Goal: Task Accomplishment & Management: Manage account settings

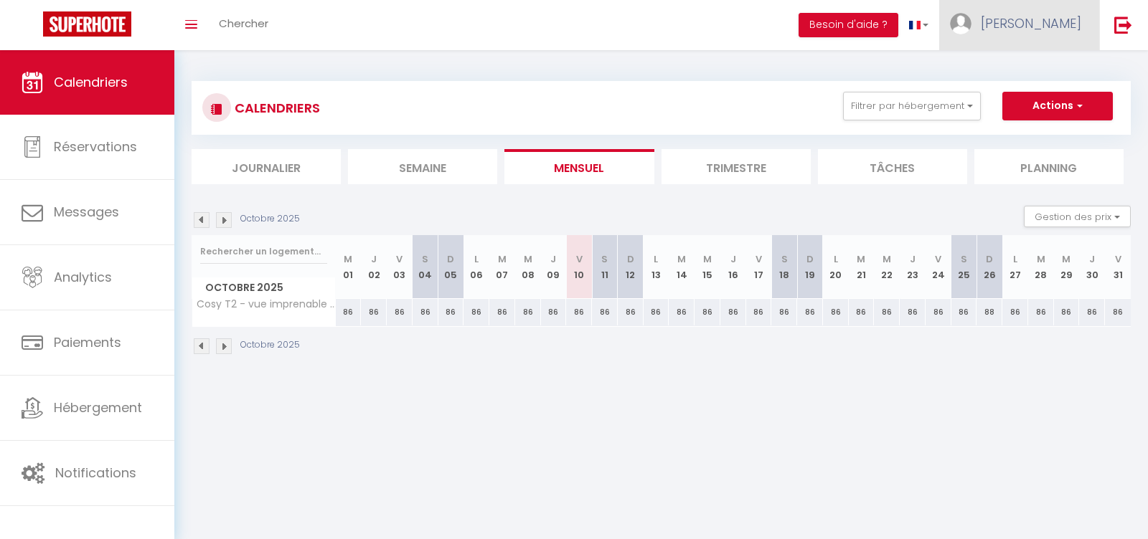
click at [1059, 23] on span "[PERSON_NAME]" at bounding box center [1030, 23] width 100 height 18
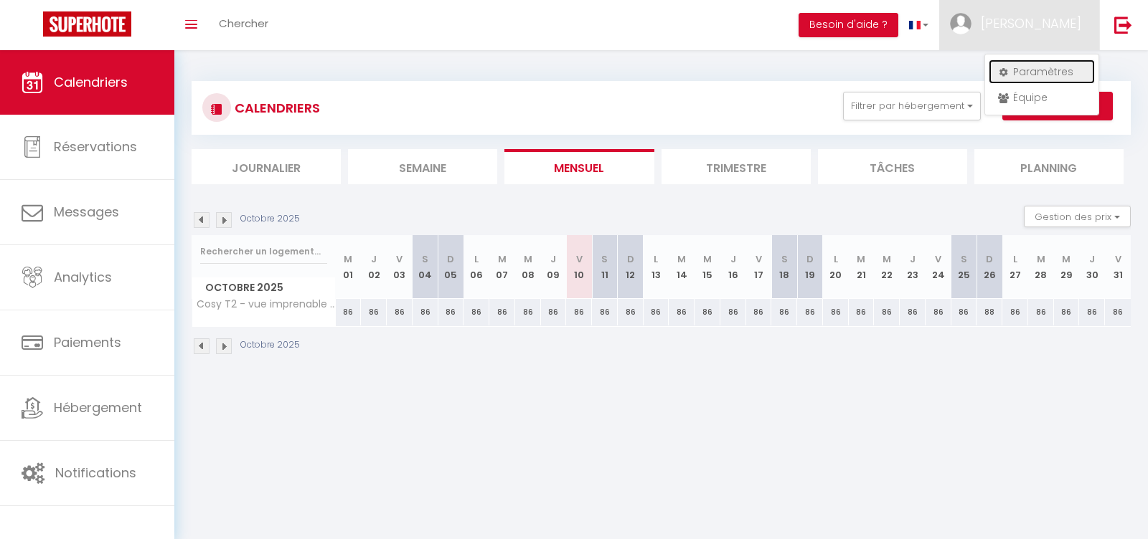
click at [1029, 72] on link "Paramètres" at bounding box center [1041, 72] width 106 height 24
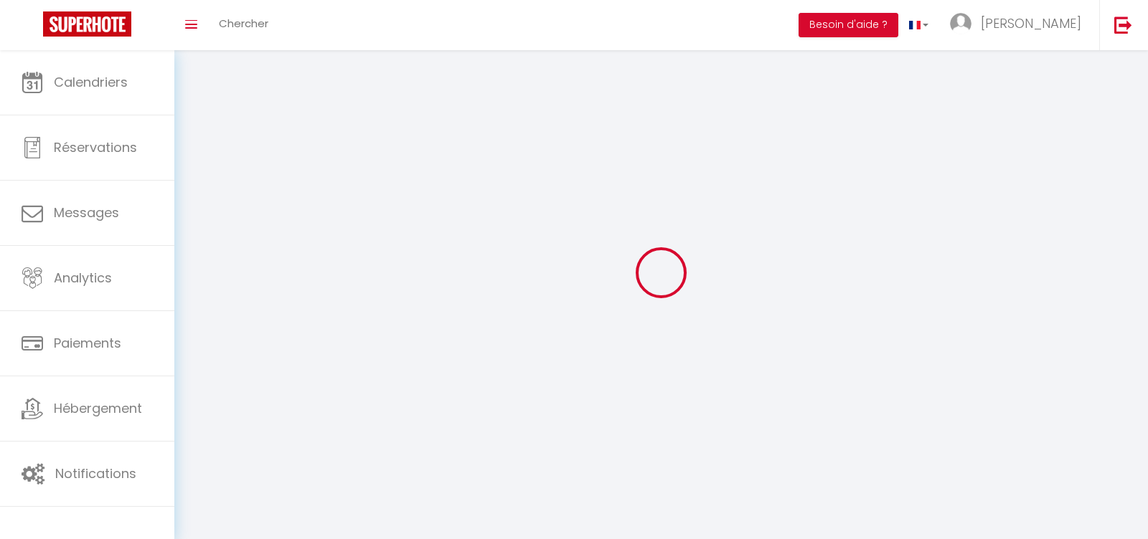
type input "[PERSON_NAME]"
type input "BISIAUX"
type input "0678290769"
type input "HAMEAU [PERSON_NAME][GEOGRAPHIC_DATA]"
type input "05600"
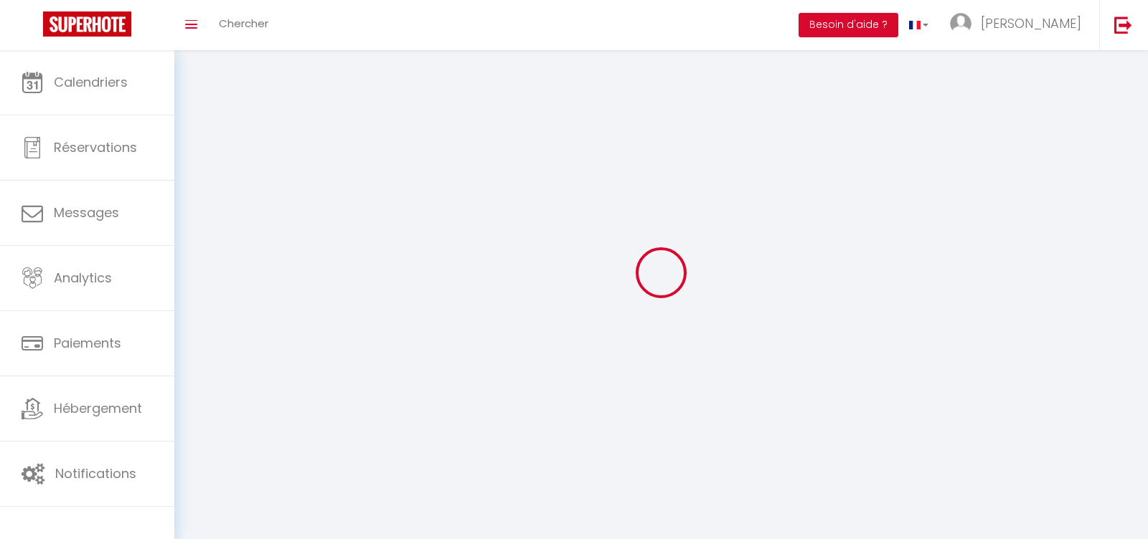
type input "EYGLIERS"
type input "7agyrctzVKmI4dDcaQn4ytX5W"
type input "VFA3nvQE86CxgrhaKdZKNapZM"
select select "28"
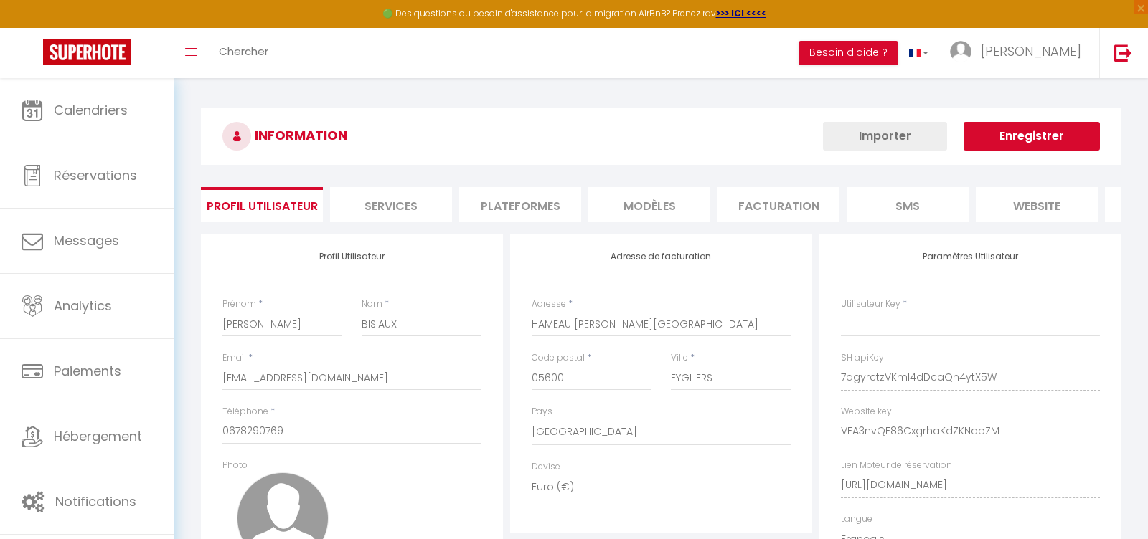
select select "fr"
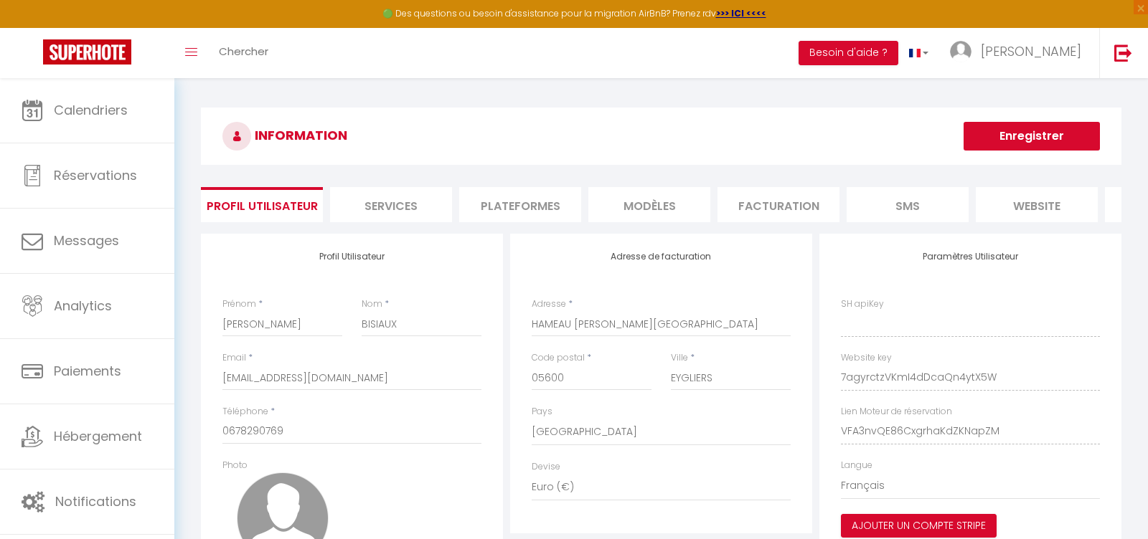
type input "7agyrctzVKmI4dDcaQn4ytX5W"
type input "VFA3nvQE86CxgrhaKdZKNapZM"
type input "[URL][DOMAIN_NAME]"
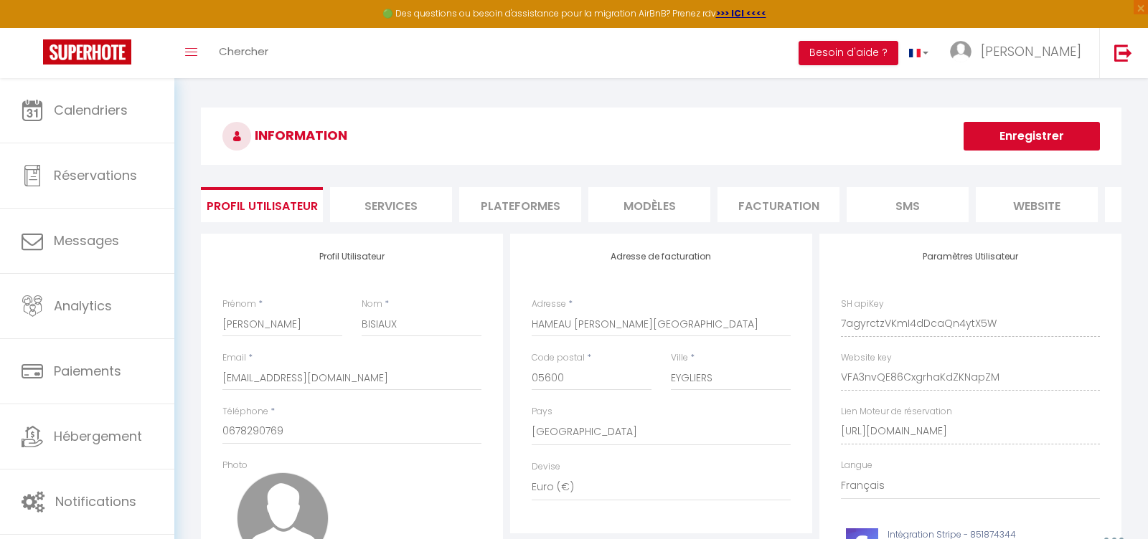
click at [528, 194] on li "Plateformes" at bounding box center [520, 204] width 122 height 35
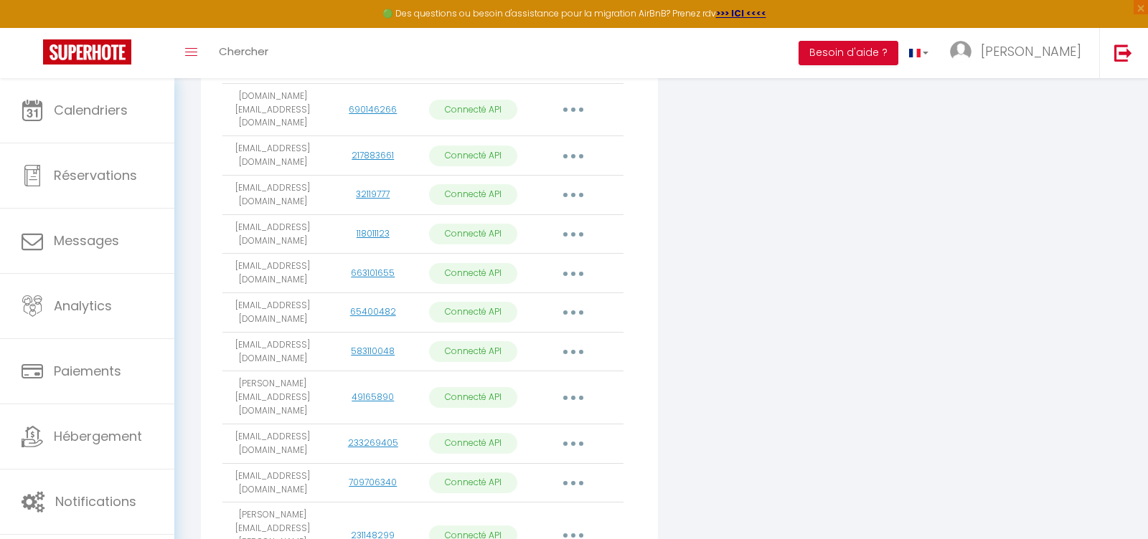
scroll to position [876, 0]
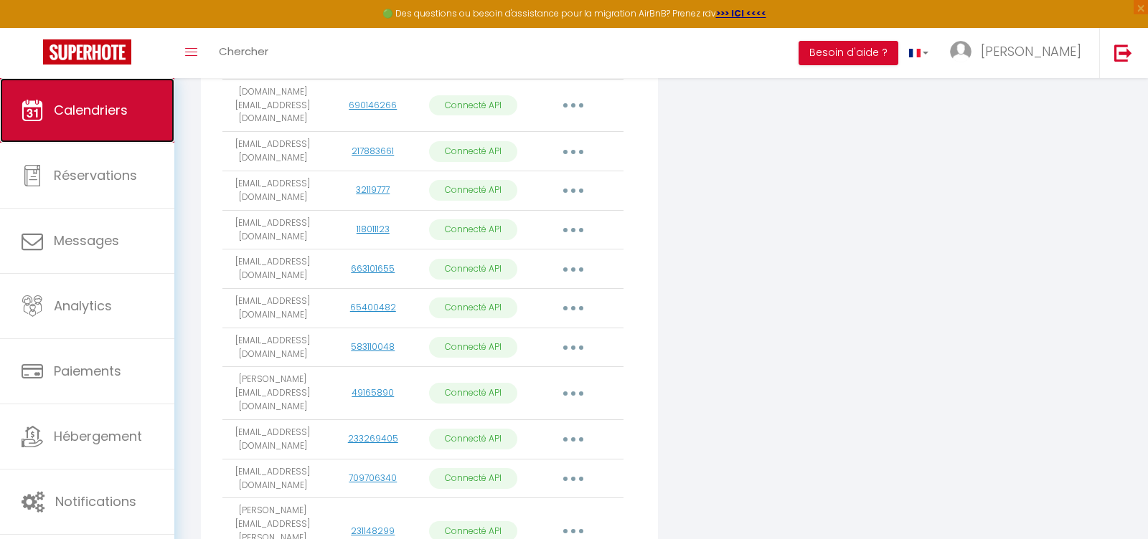
click at [102, 119] on span "Calendriers" at bounding box center [91, 110] width 74 height 18
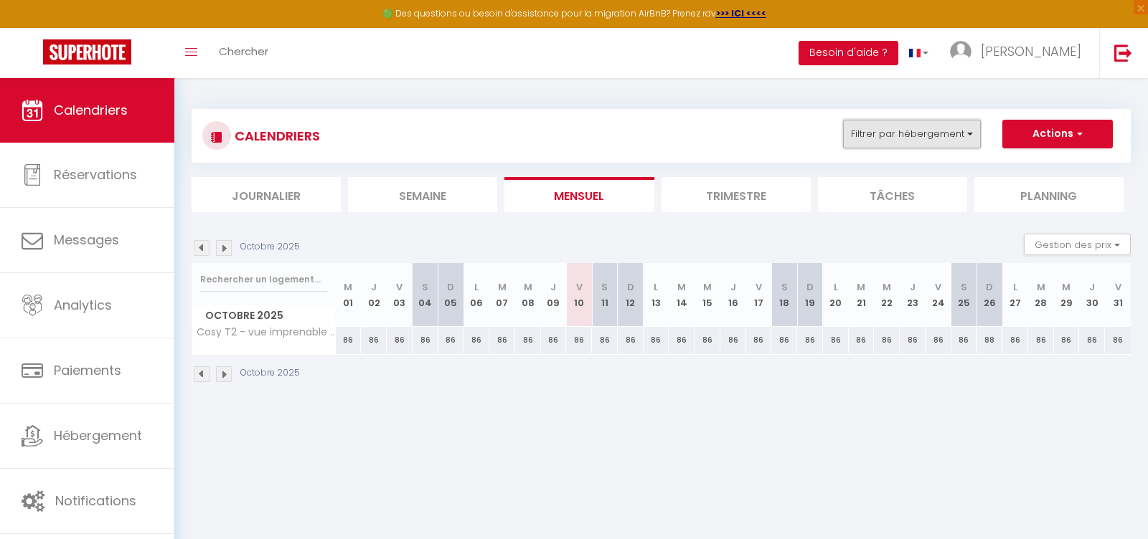
click at [902, 135] on button "Filtrer par hébergement" at bounding box center [912, 134] width 138 height 29
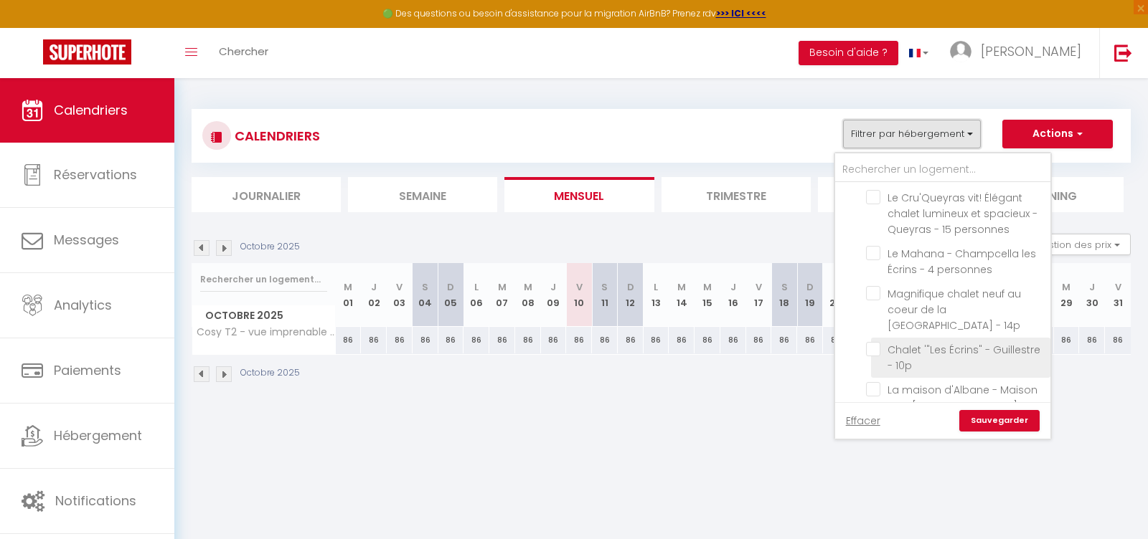
scroll to position [263, 0]
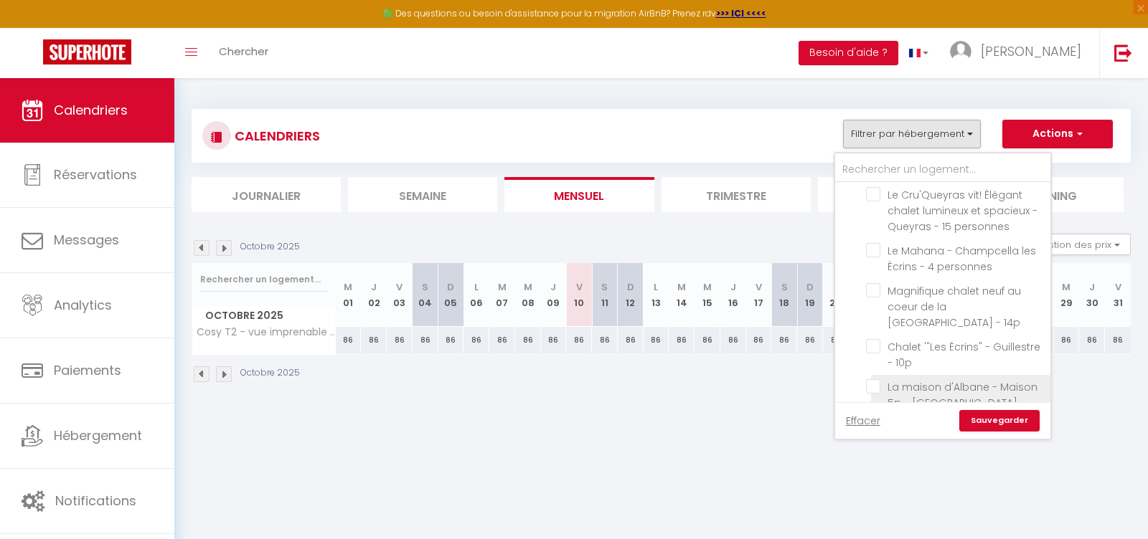
click at [879, 379] on input "La maison d'Albane - Maison 5p - [GEOGRAPHIC_DATA]" at bounding box center [955, 386] width 179 height 14
checkbox input "true"
checkbox input "false"
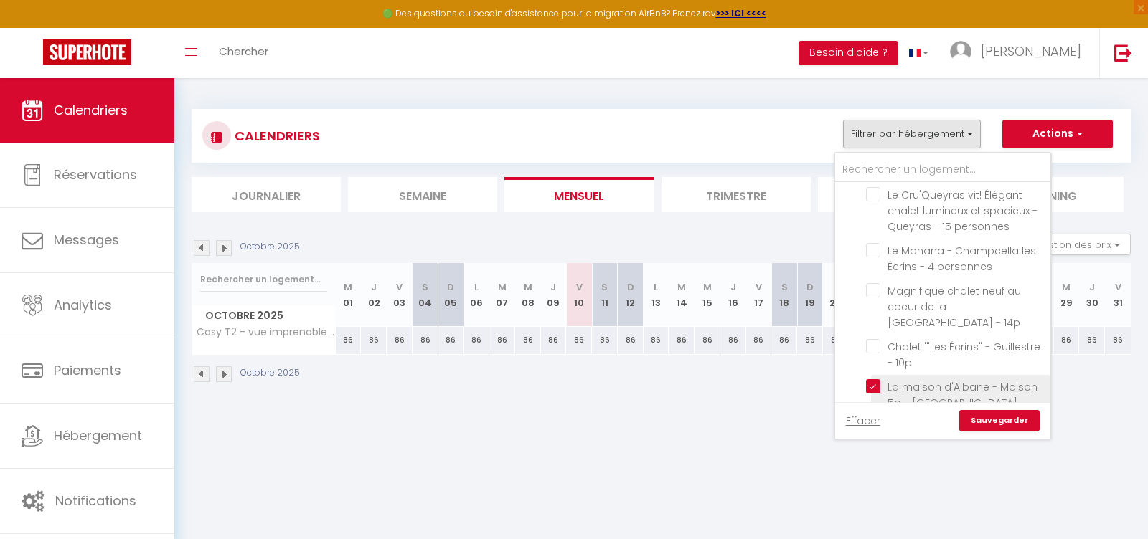
checkbox input "false"
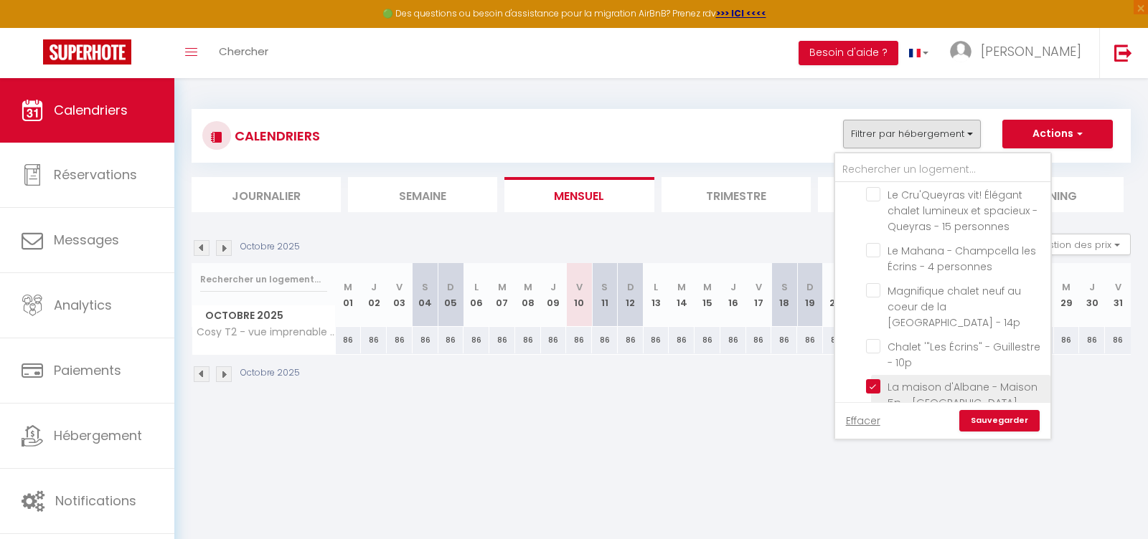
checkbox input "false"
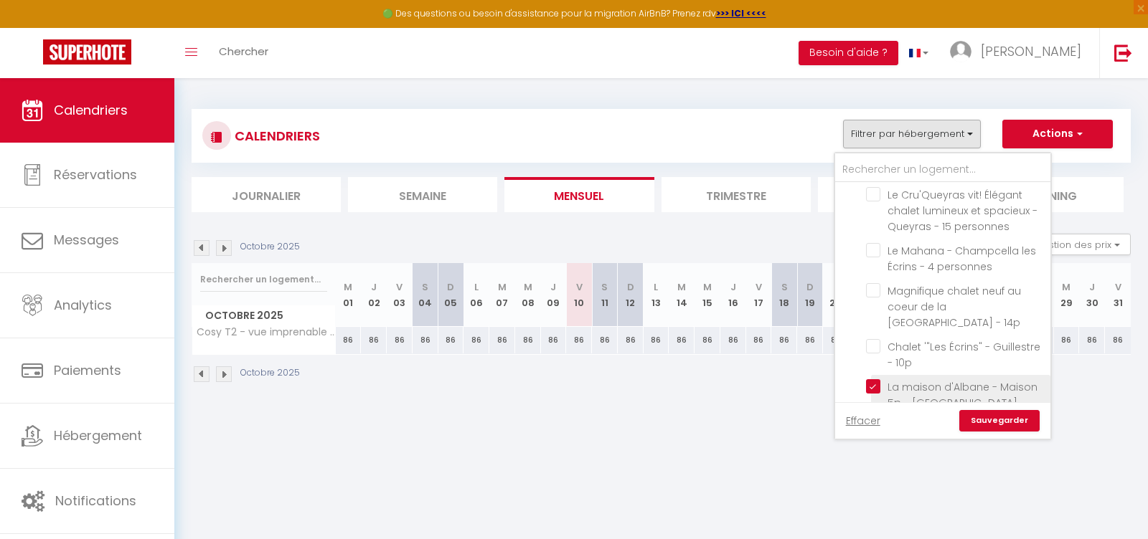
checkbox input "false"
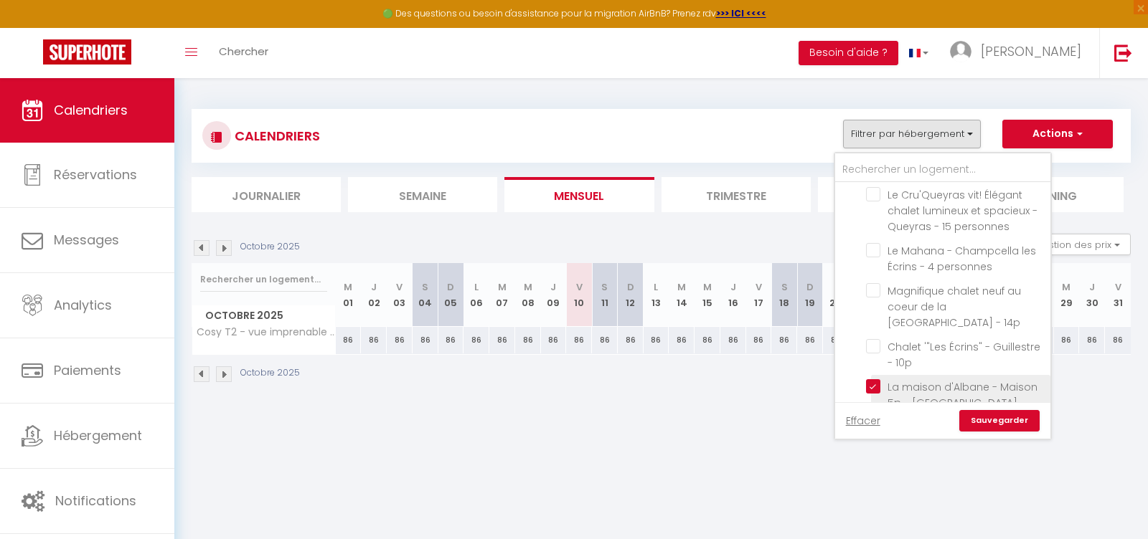
checkbox input "false"
click at [977, 425] on link "Sauvegarder" at bounding box center [999, 421] width 80 height 22
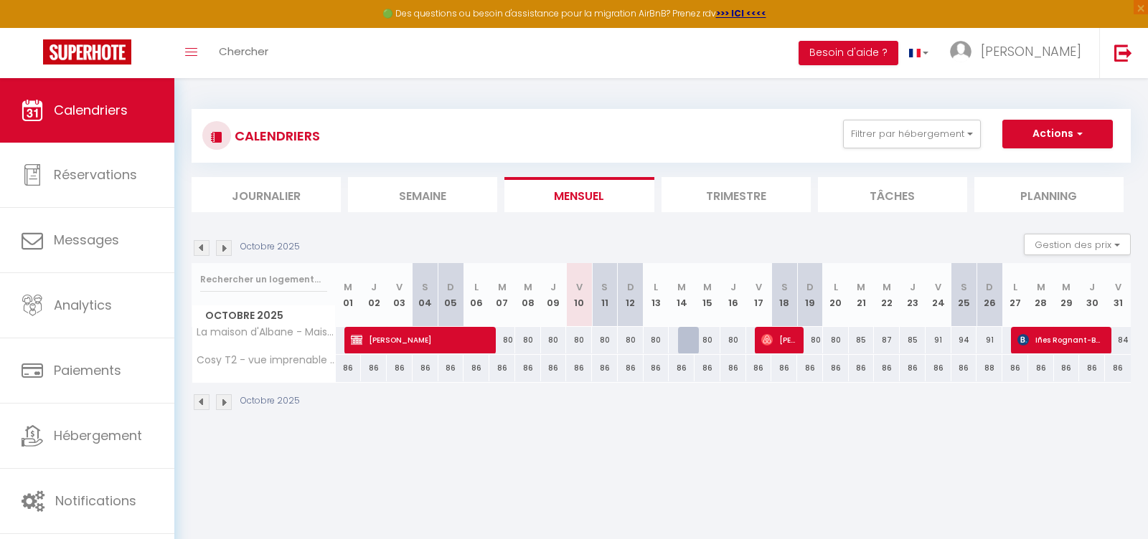
click at [696, 194] on li "Trimestre" at bounding box center [735, 194] width 149 height 35
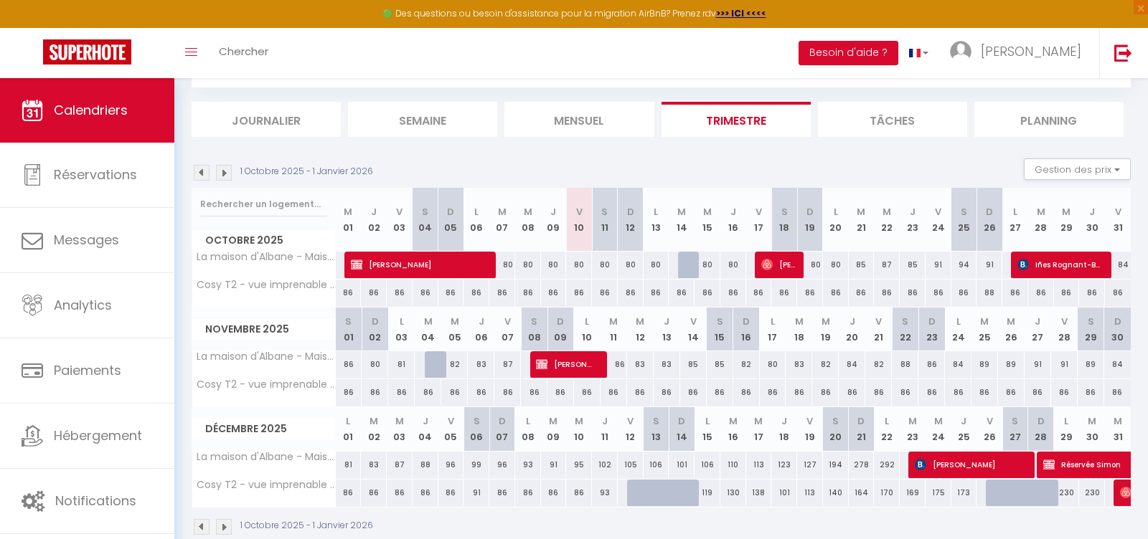
scroll to position [98, 0]
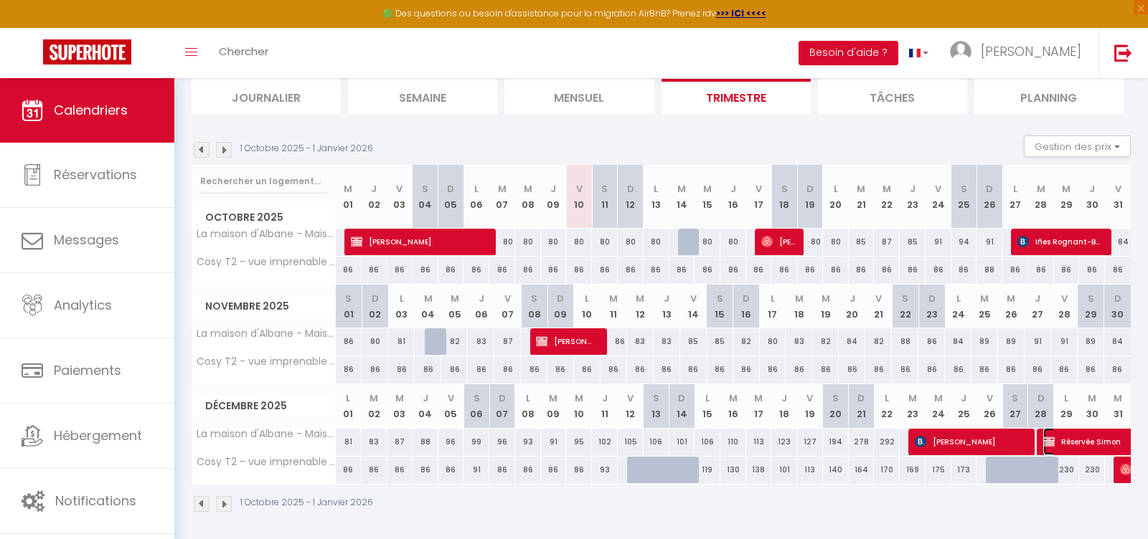
click at [1069, 438] on span "Réservée Simon" at bounding box center [1142, 441] width 198 height 27
select select "OK"
select select "KO"
select select "0"
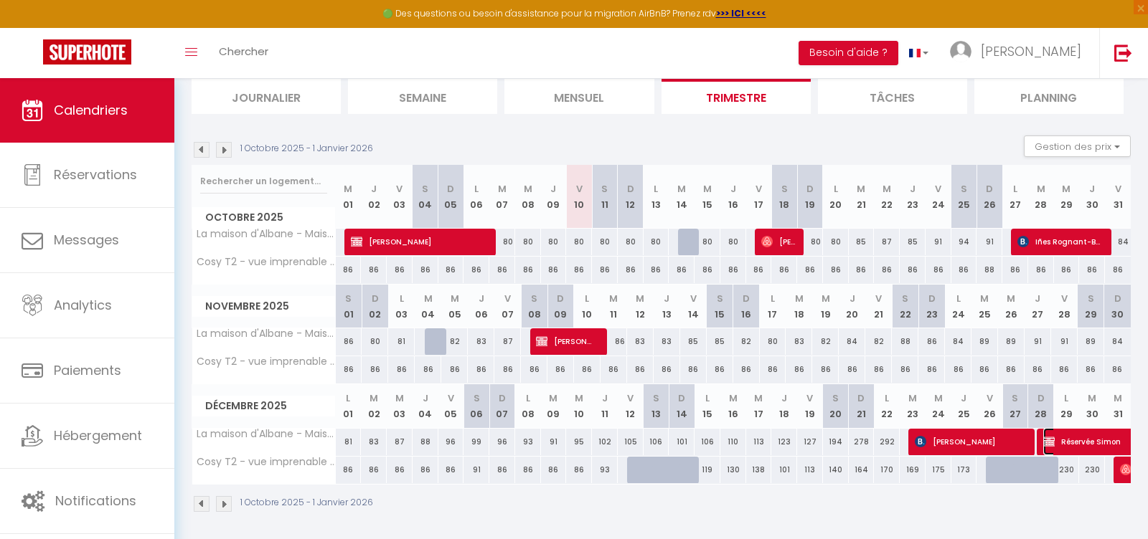
select select "1"
select select
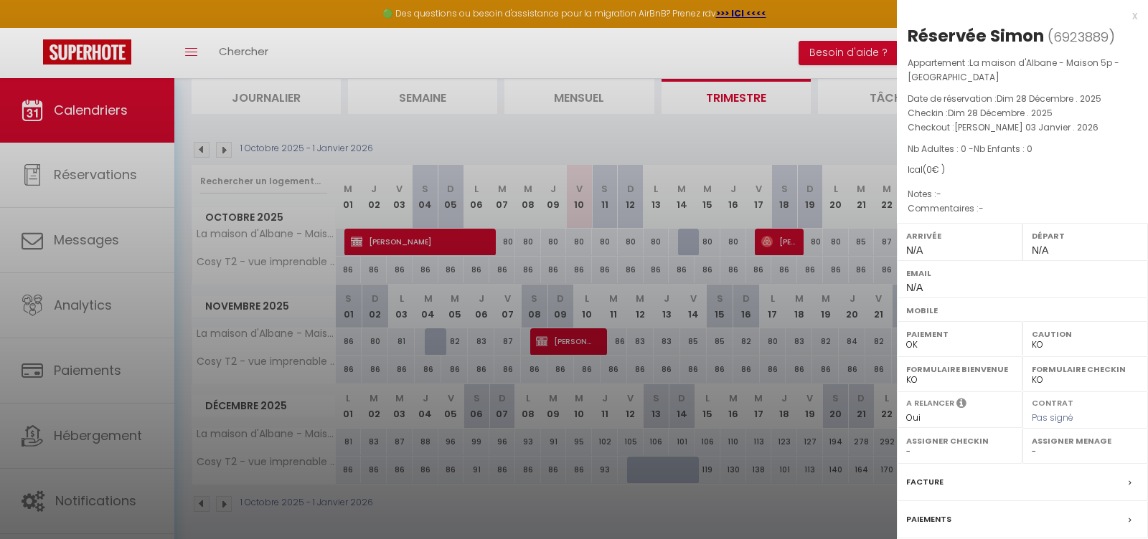
scroll to position [124, 0]
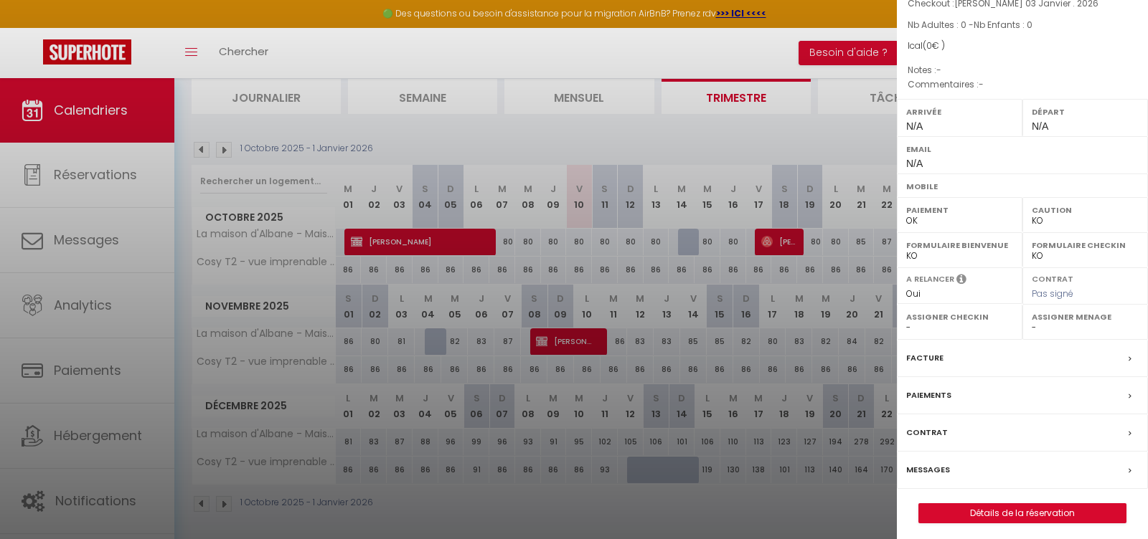
click at [927, 425] on label "Contrat" at bounding box center [927, 432] width 42 height 15
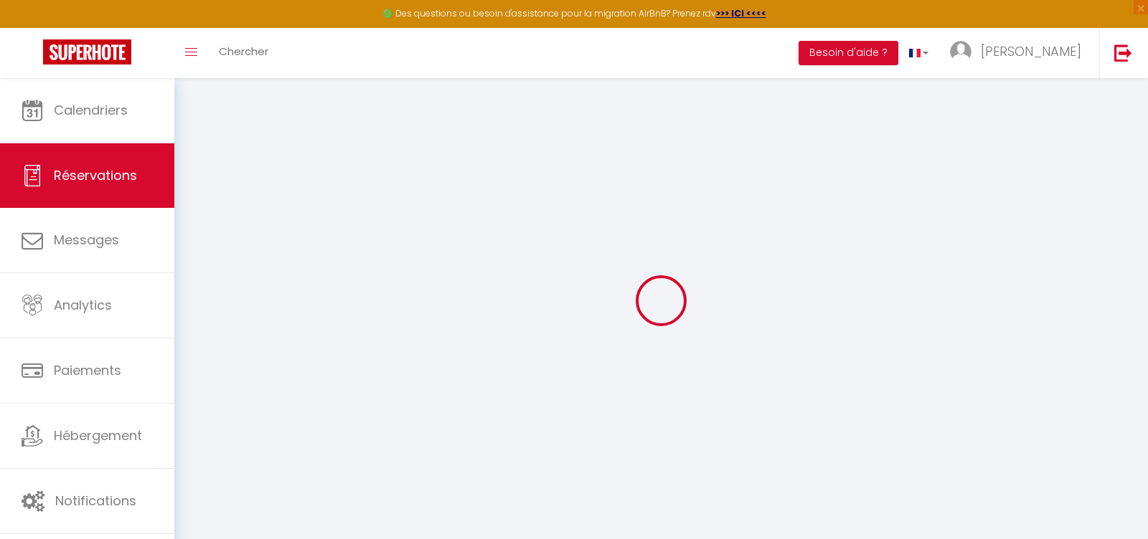
select select
checkbox input "false"
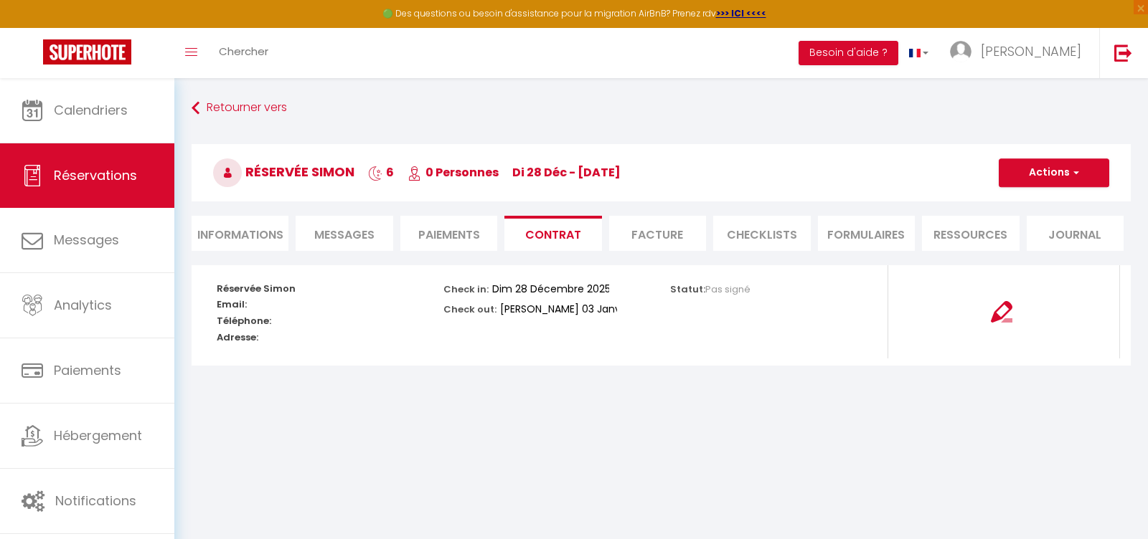
click at [247, 232] on li "Informations" at bounding box center [240, 233] width 97 height 35
select select
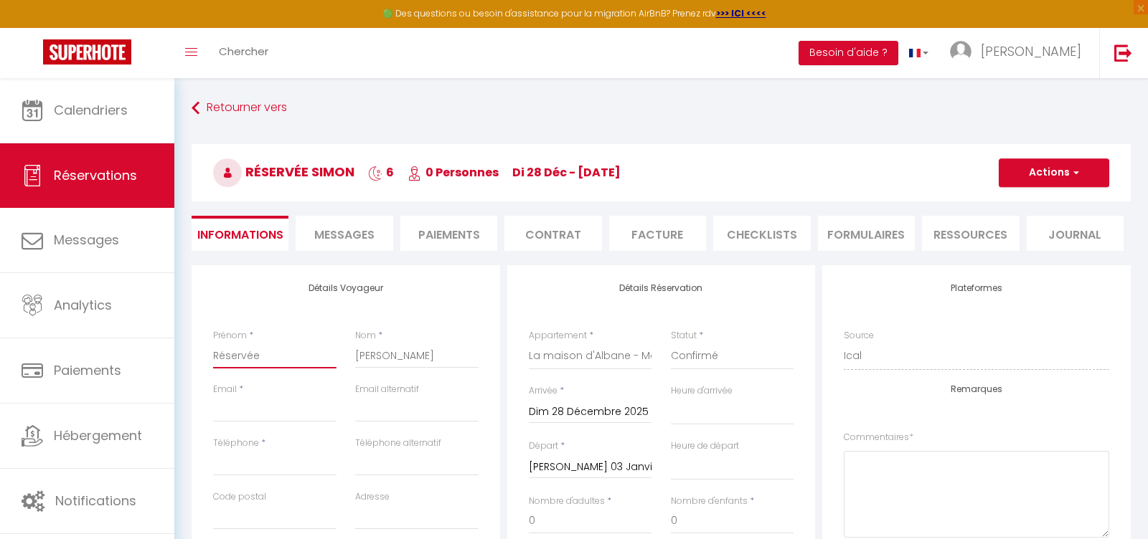
drag, startPoint x: 274, startPoint y: 353, endPoint x: 189, endPoint y: 350, distance: 84.7
click at [190, 351] on div "Détails Voyageur Prénom * Réservée Nom * Simon Email * Email alternatif Télépho…" at bounding box center [346, 525] width 316 height 520
select select
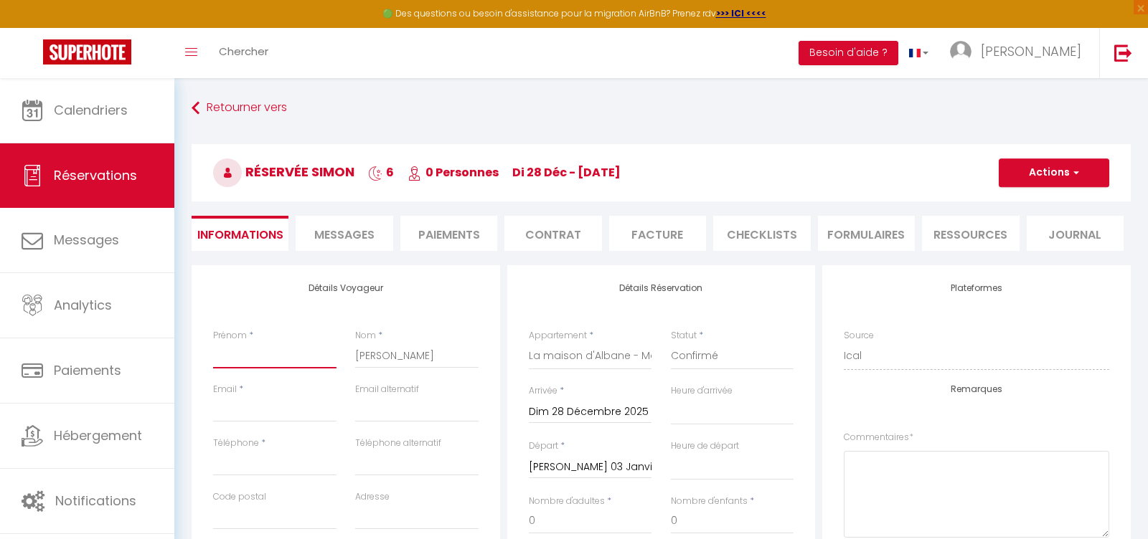
checkbox input "false"
paste input "[PERSON_NAME]"
type input "[PERSON_NAME]"
select select
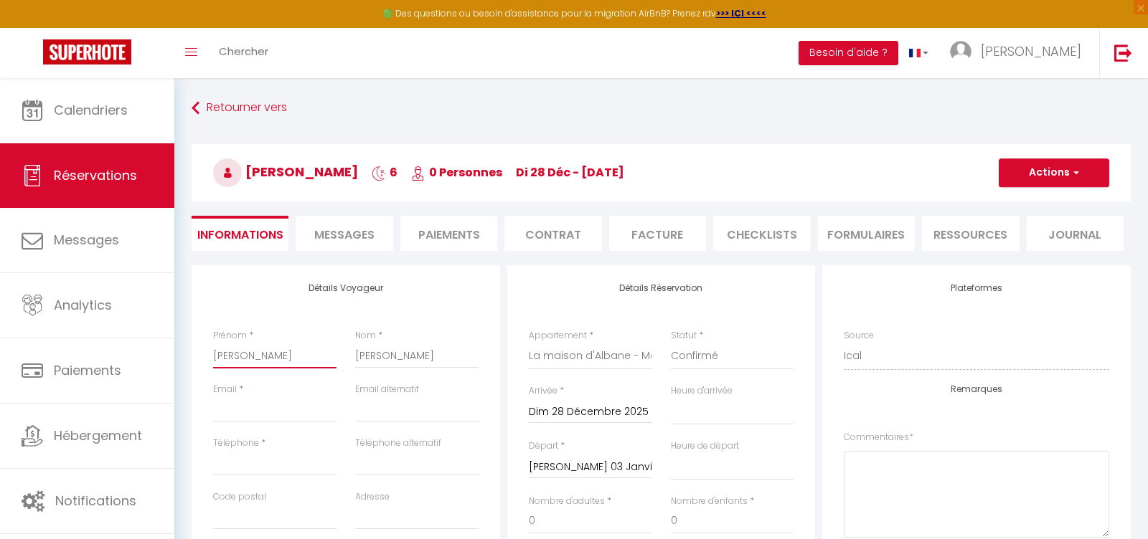
select select
checkbox input "false"
type input "[PERSON_NAME]"
click at [261, 415] on input "Email client" at bounding box center [274, 410] width 123 height 26
paste input "[EMAIL_ADDRESS][DOMAIN_NAME]"
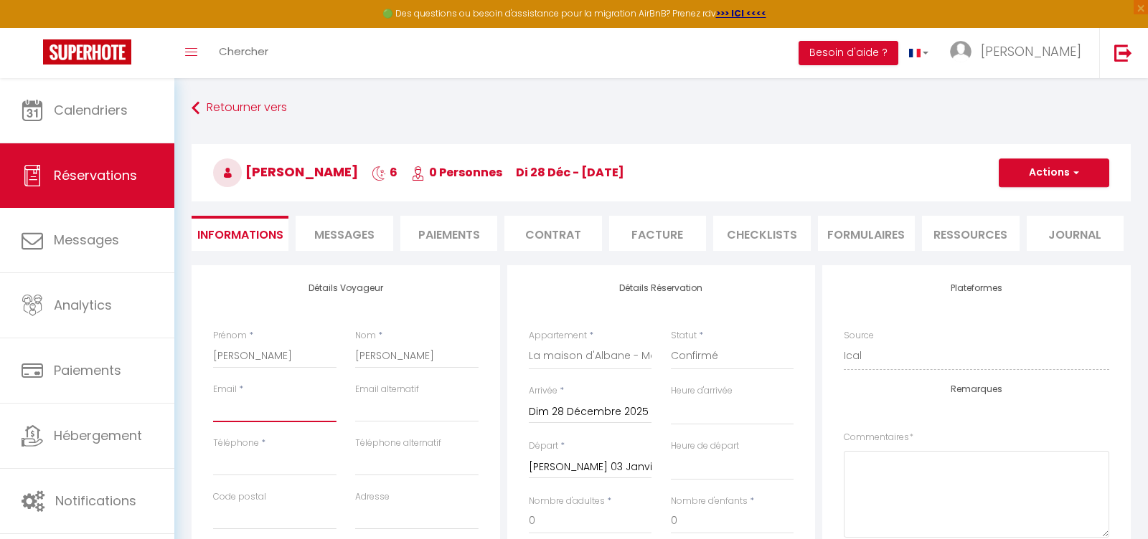
type input "[EMAIL_ADDRESS][DOMAIN_NAME]"
select select
checkbox input "false"
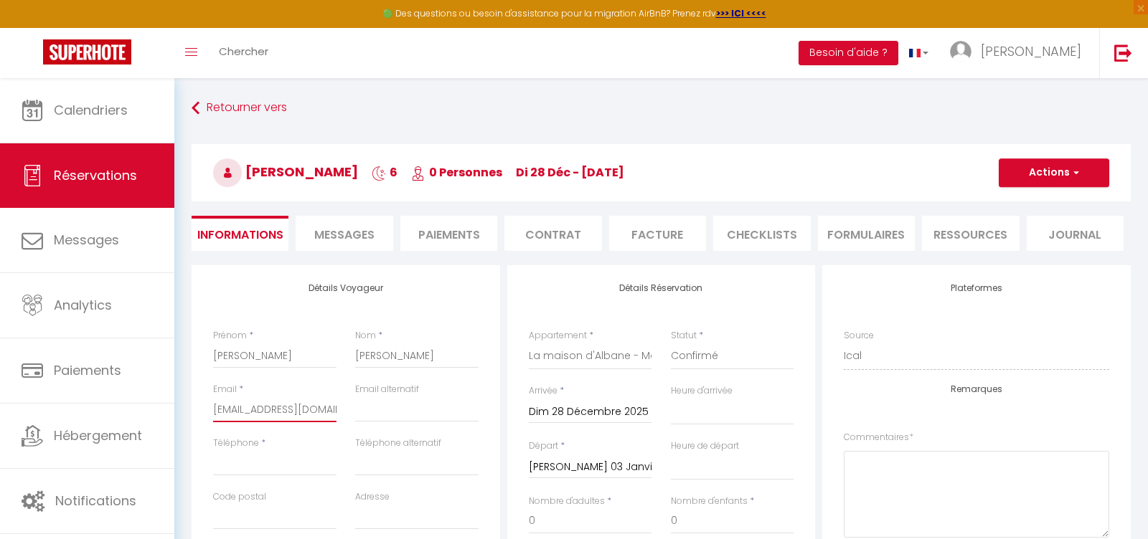
scroll to position [0, 23]
type input "[EMAIL_ADDRESS][DOMAIN_NAME]"
click at [243, 463] on input "Téléphone" at bounding box center [274, 463] width 123 height 26
paste input "[PHONE_NUMBER]"
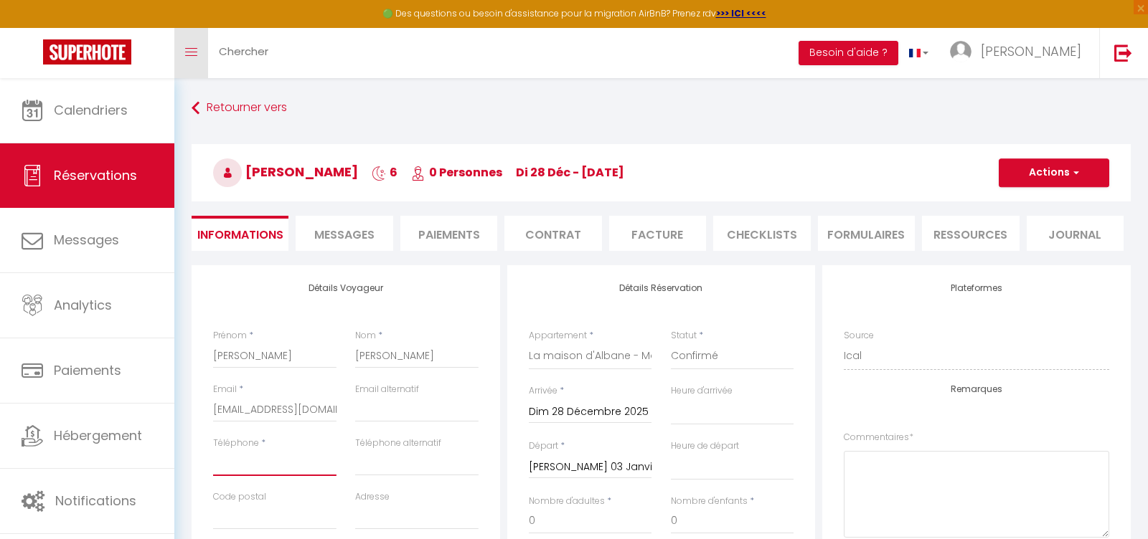
type input "[PHONE_NUMBER]"
select select
checkbox input "false"
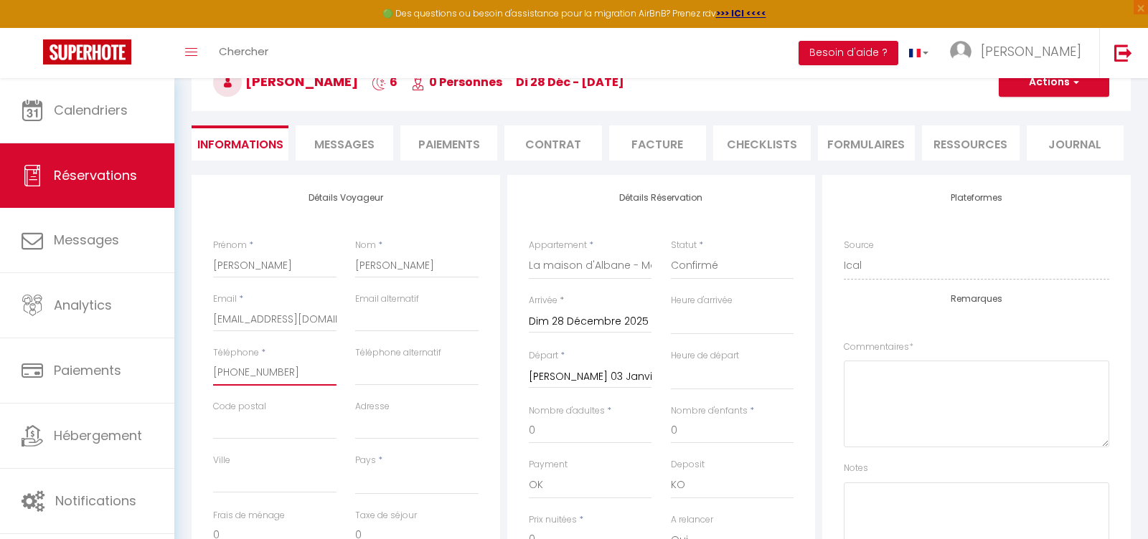
scroll to position [93, 0]
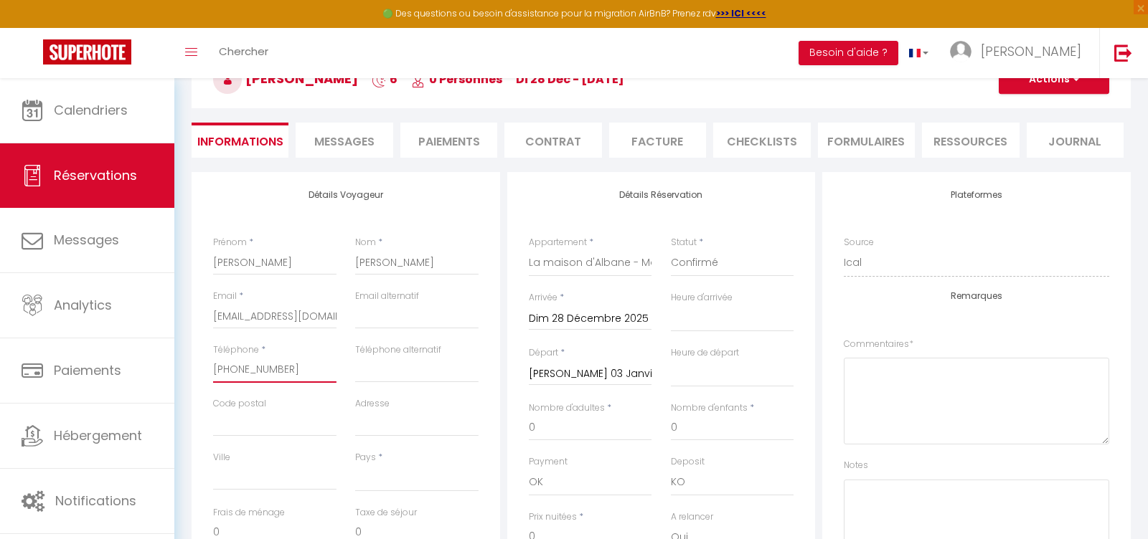
type input "[PHONE_NUMBER]"
click at [372, 485] on select "[GEOGRAPHIC_DATA] [GEOGRAPHIC_DATA] [GEOGRAPHIC_DATA] [GEOGRAPHIC_DATA] [GEOGRA…" at bounding box center [416, 478] width 123 height 27
select select "GB"
click at [355, 465] on select "[GEOGRAPHIC_DATA] [GEOGRAPHIC_DATA] [GEOGRAPHIC_DATA] [GEOGRAPHIC_DATA] [GEOGRA…" at bounding box center [416, 478] width 123 height 27
select select
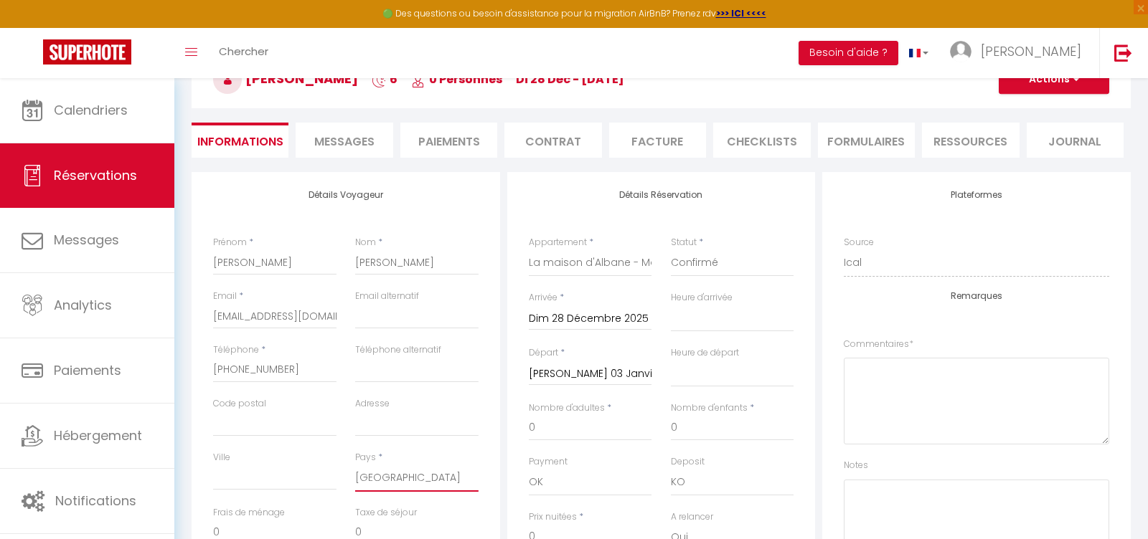
select select
checkbox input "false"
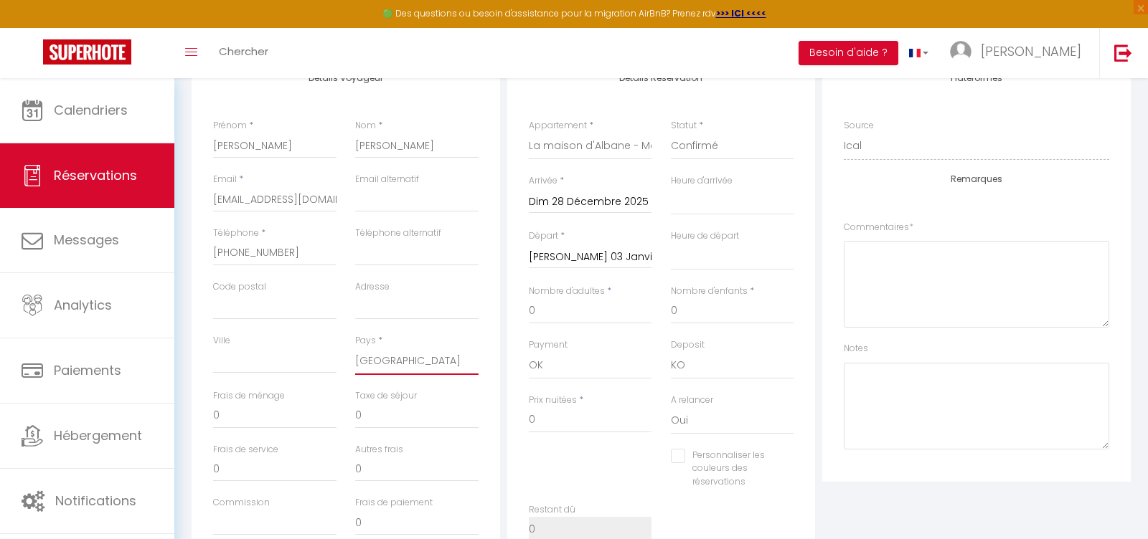
scroll to position [211, 0]
click at [552, 310] on input "0" at bounding box center [590, 311] width 123 height 26
select select
checkbox input "false"
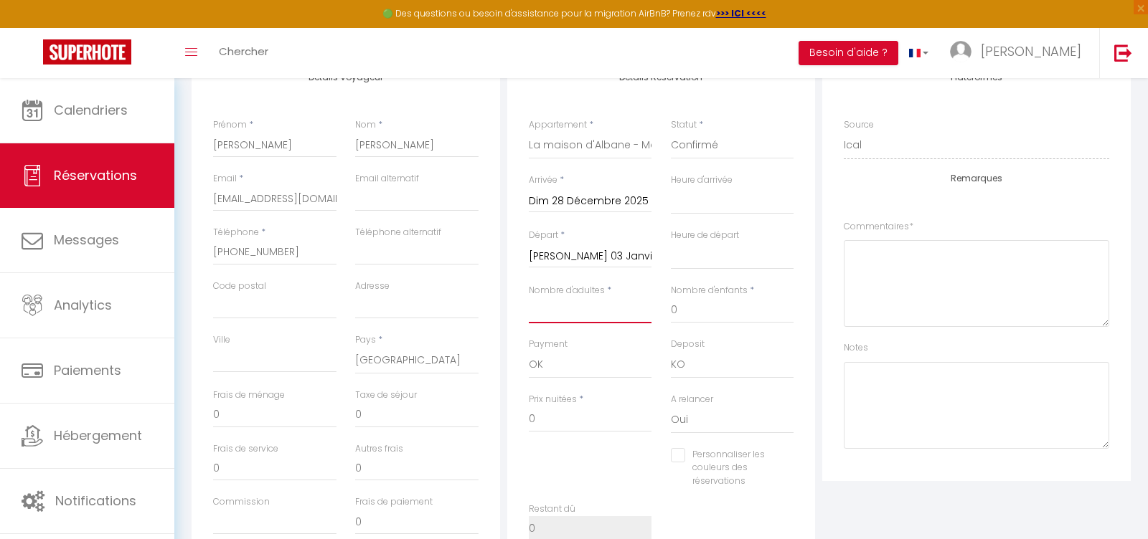
type input "2"
select select
checkbox input "false"
type input "105"
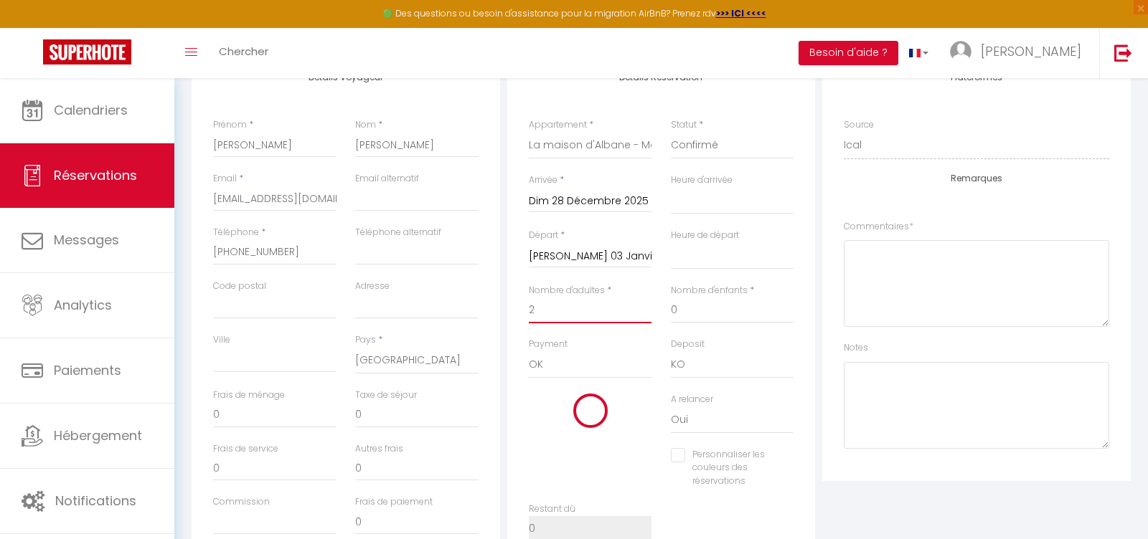
type input "54"
select select
type input "1800"
checkbox input "false"
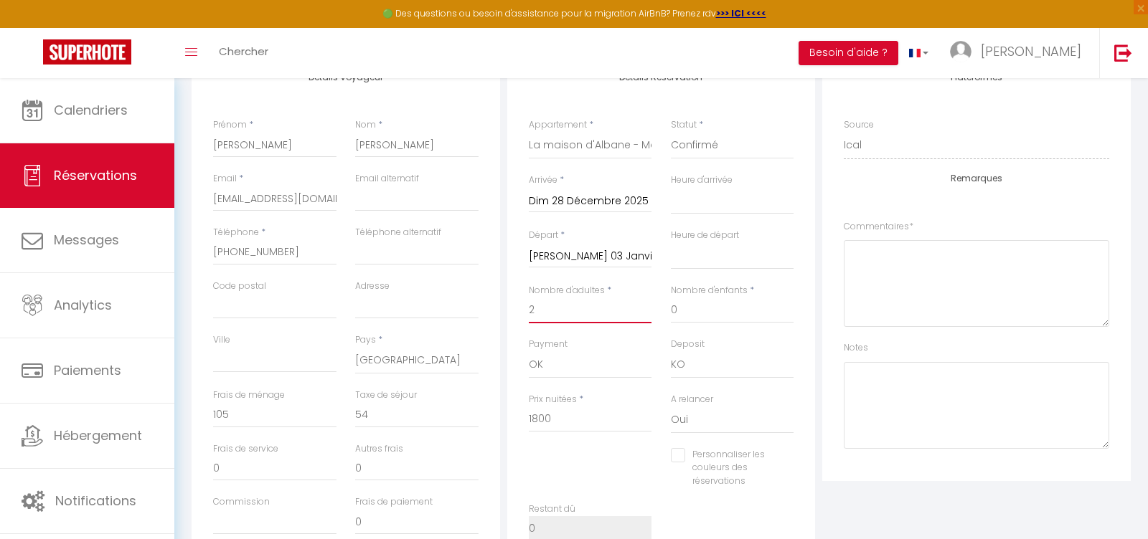
type input "2"
click at [677, 316] on input "0" at bounding box center [732, 311] width 123 height 26
select select
checkbox input "false"
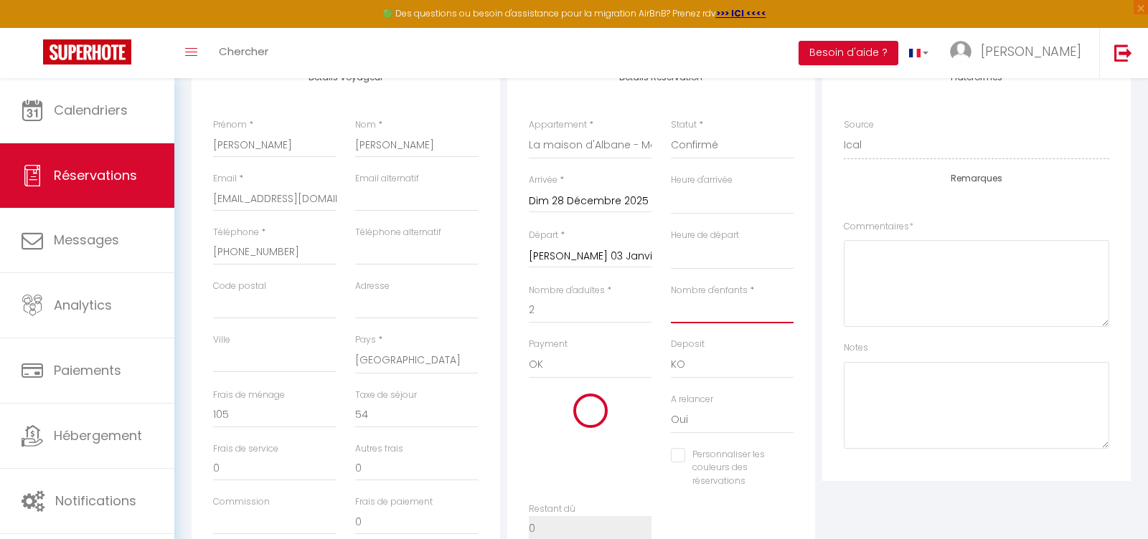
type input "2"
select select
checkbox input "false"
select select
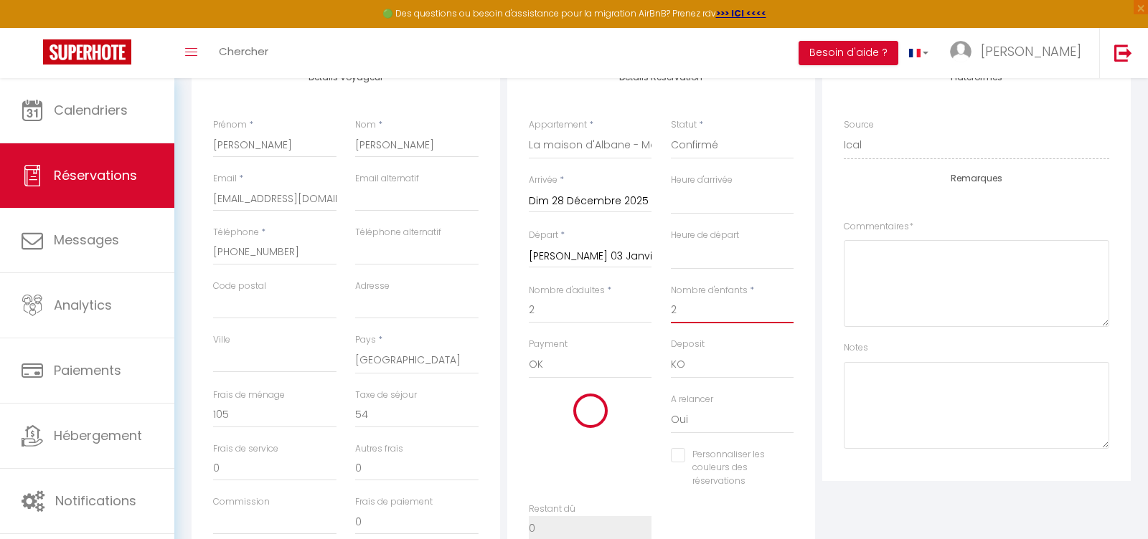
select select
checkbox input "false"
type input "59.4"
select select
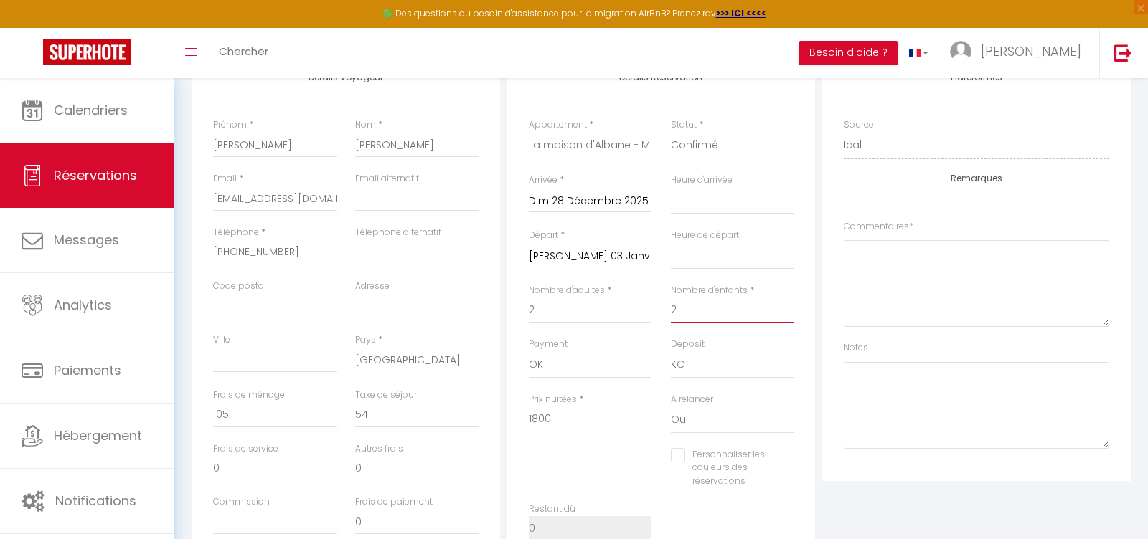
type input "3960"
checkbox input "false"
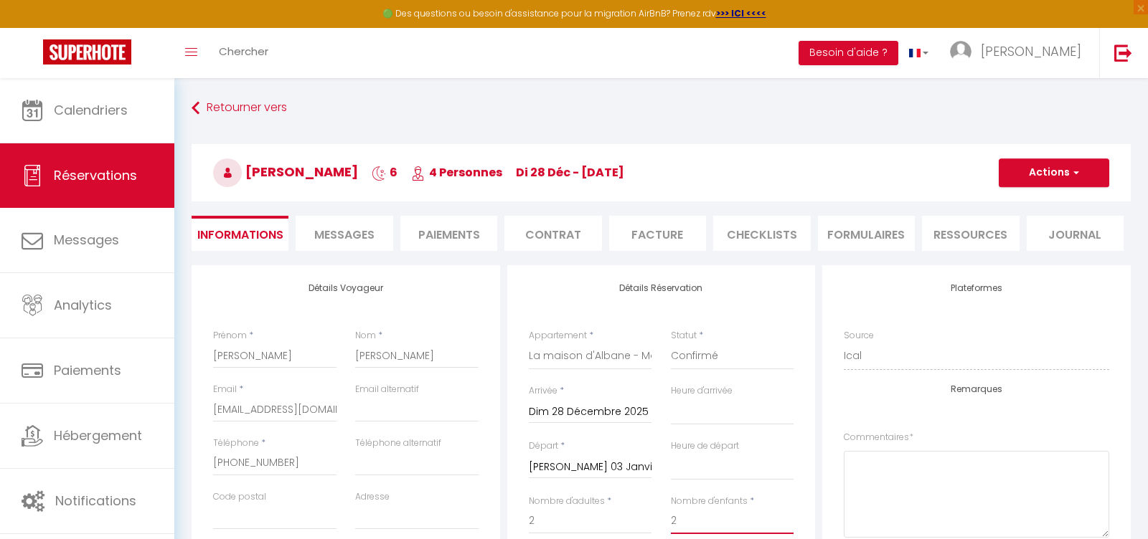
type input "2"
click at [1034, 175] on button "Actions" at bounding box center [1053, 173] width 110 height 29
click at [1027, 202] on link "Enregistrer" at bounding box center [1039, 204] width 113 height 19
select select
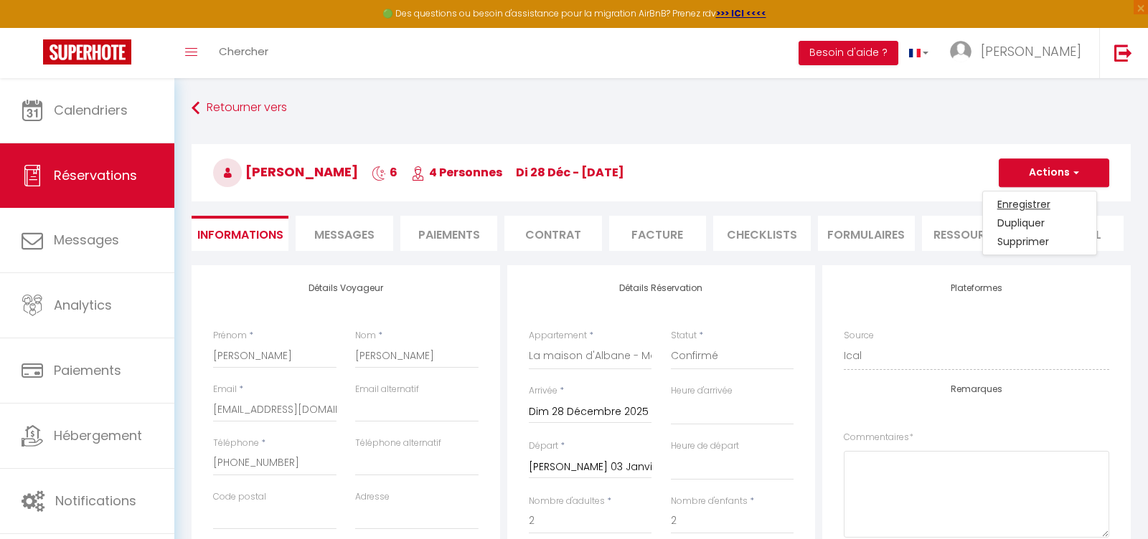
checkbox input "false"
select select
checkbox input "false"
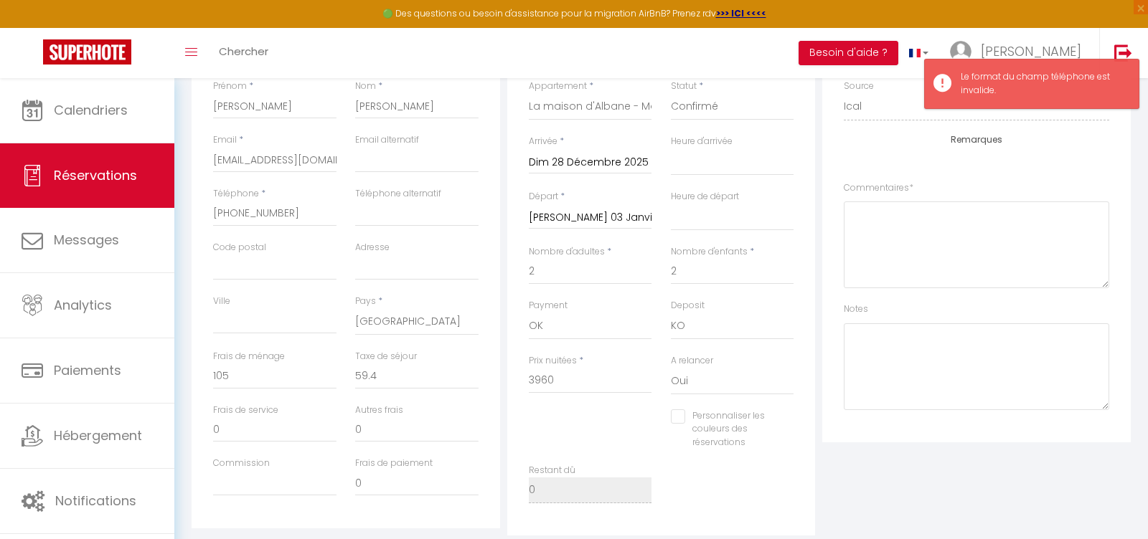
scroll to position [238, 0]
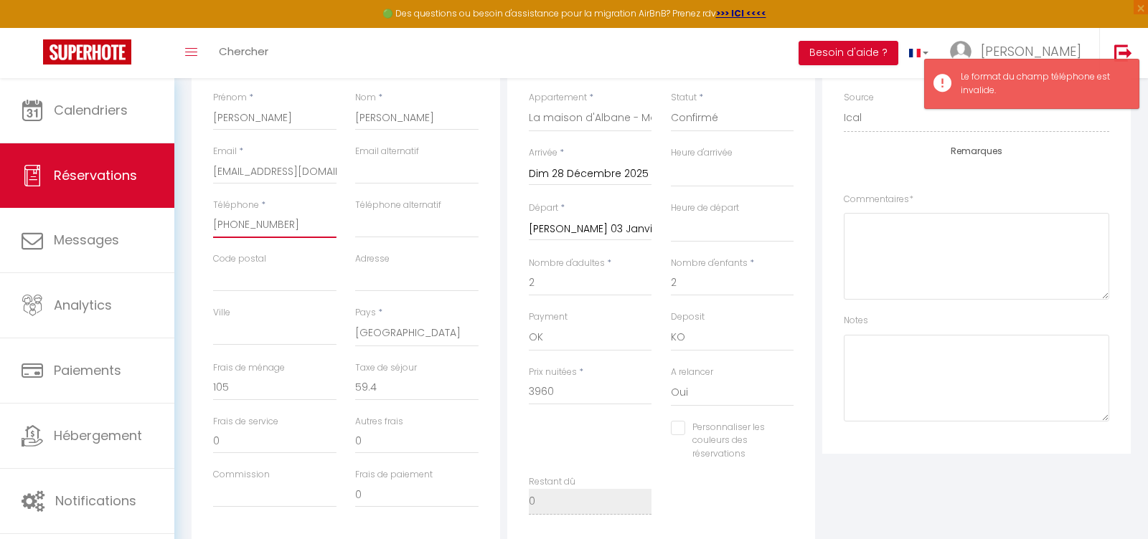
click at [219, 225] on input "[PHONE_NUMBER]" at bounding box center [274, 225] width 123 height 26
type input "[PHONE_NUMBER]"
select select
checkbox input "false"
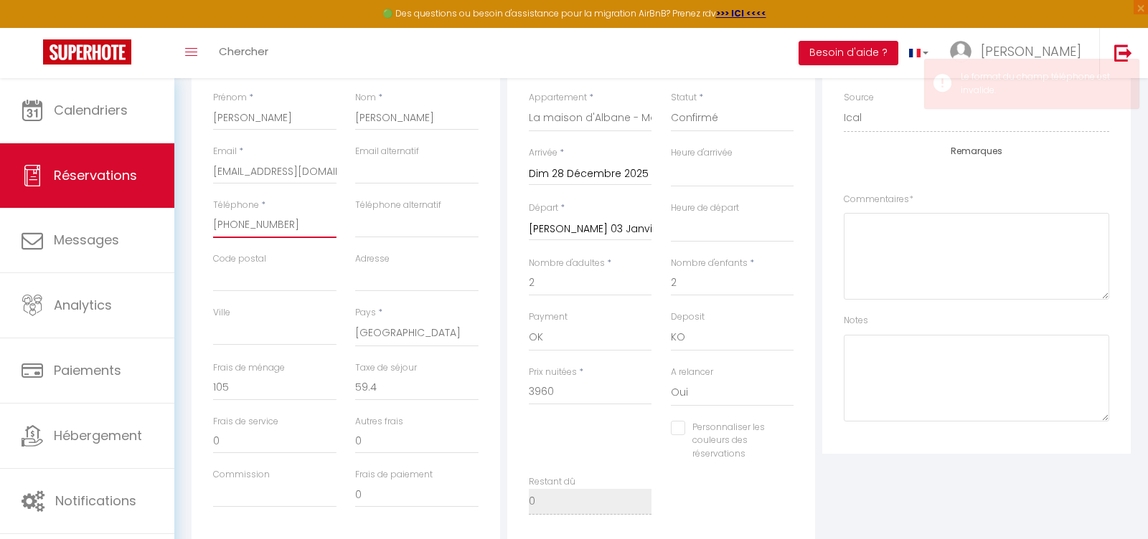
type input "061 4-0420-6403"
select select
checkbox input "false"
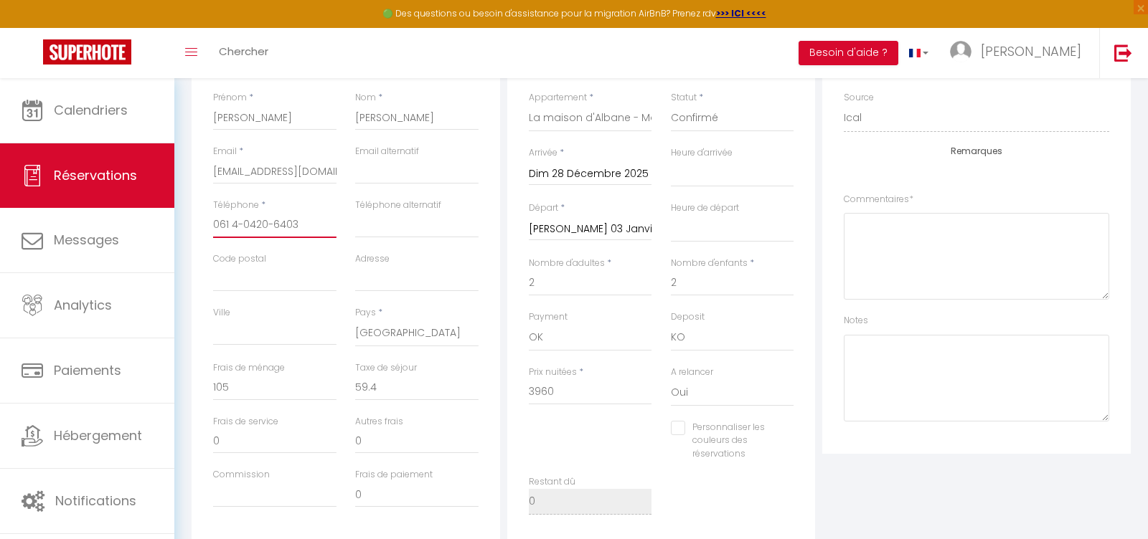
type input "0061 4-0420-6403"
select select
checkbox input "false"
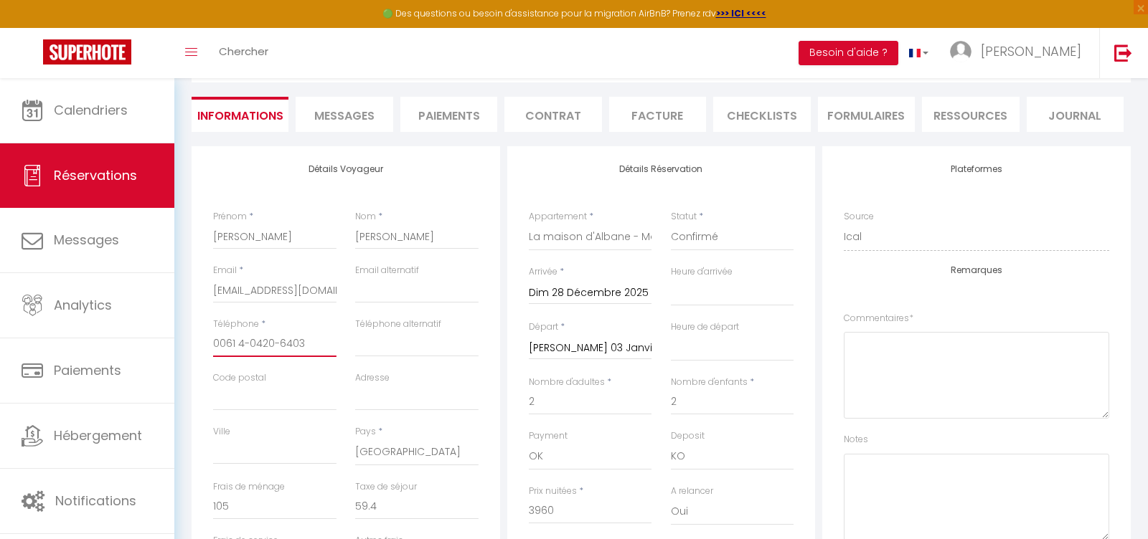
scroll to position [0, 0]
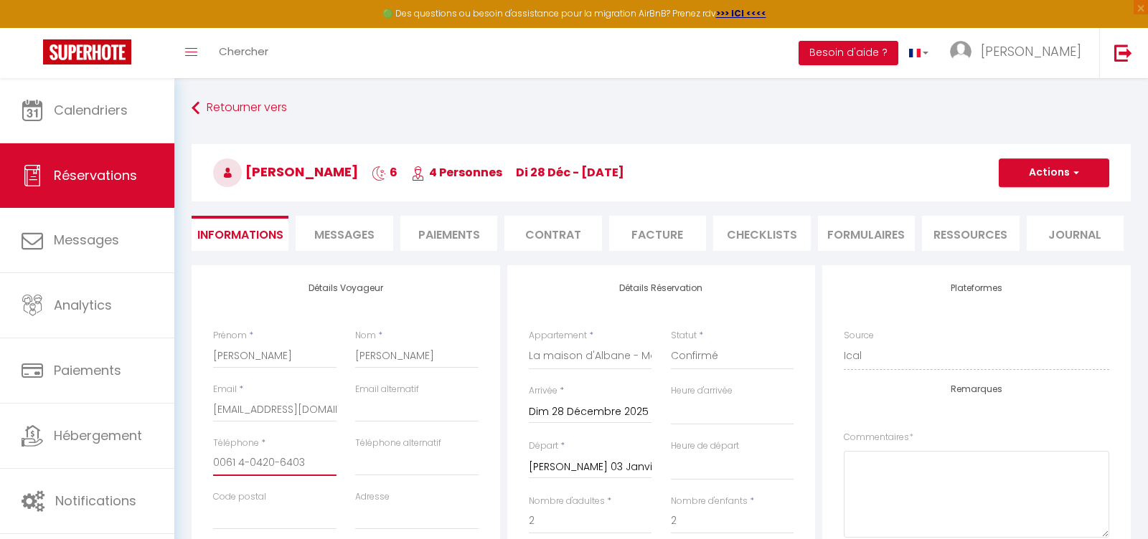
type input "0061 4-0420-6403"
click at [1048, 166] on button "Actions" at bounding box center [1053, 173] width 110 height 29
click at [1033, 199] on link "Enregistrer" at bounding box center [1039, 204] width 113 height 19
select select
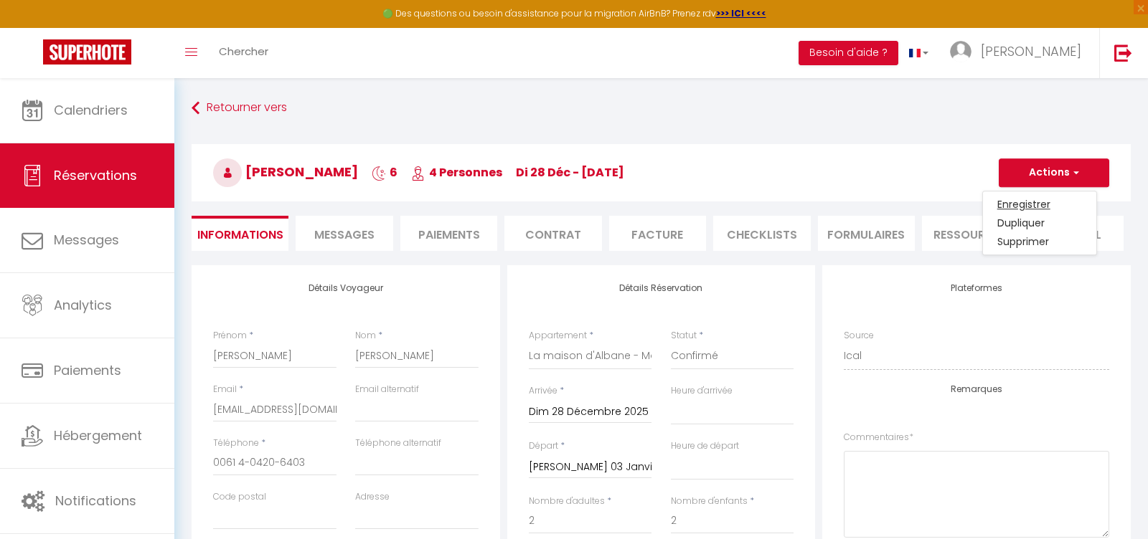
checkbox input "false"
select select
checkbox input "false"
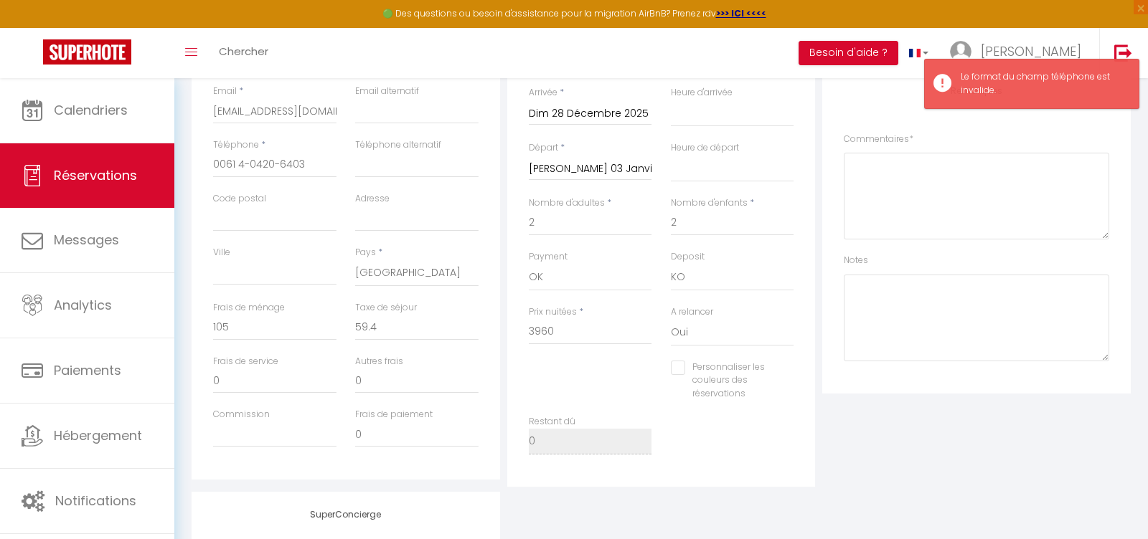
scroll to position [301, 0]
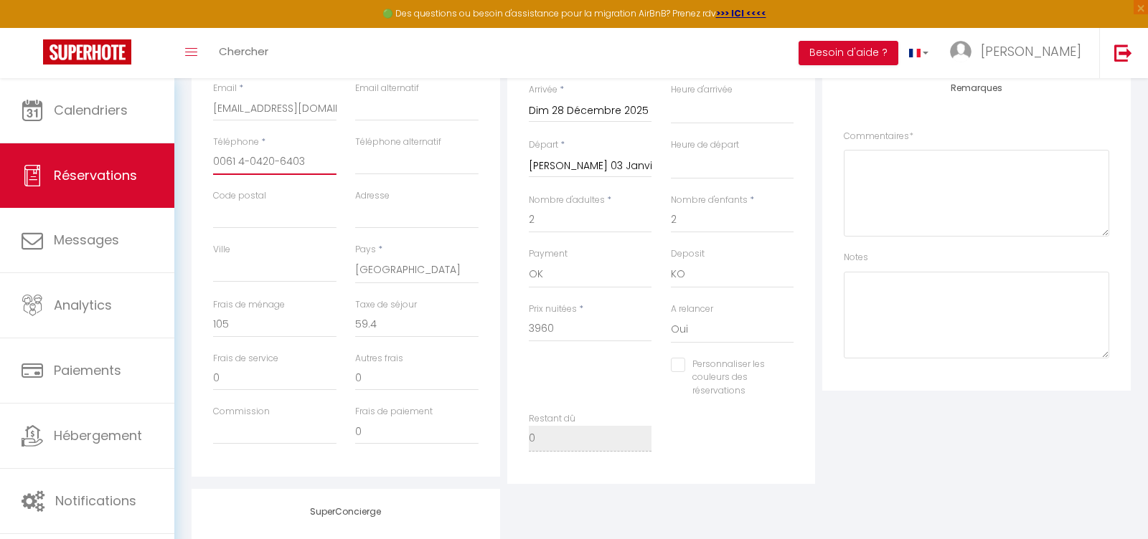
click at [225, 161] on input "0061 4-0420-6403" at bounding box center [274, 162] width 123 height 26
click at [239, 164] on input "0061 4-0420-6403" at bounding box center [274, 162] width 123 height 26
type input "00614-0420-6403"
select select
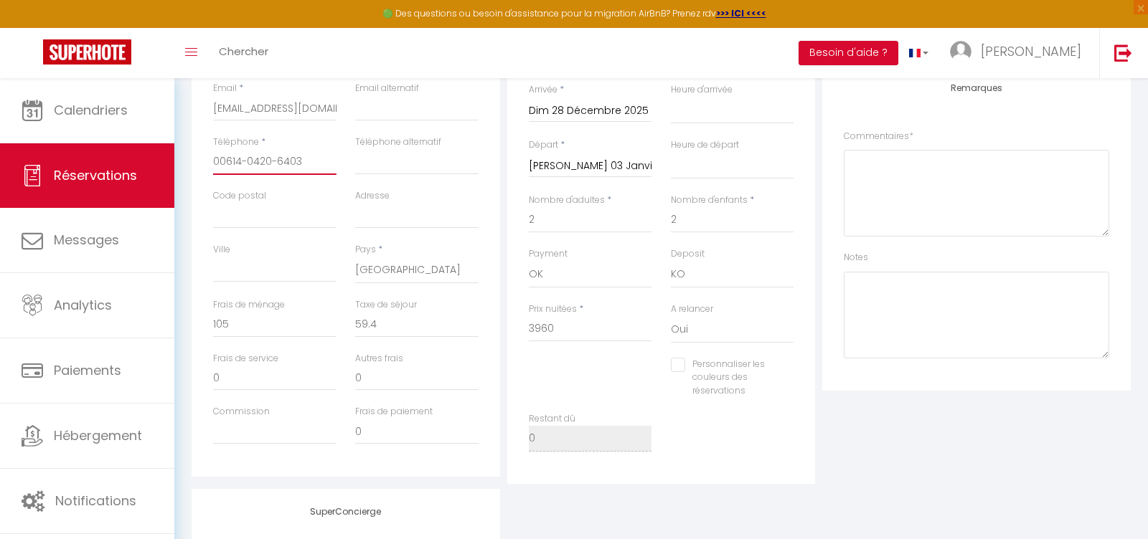
checkbox input "false"
type input "0061 4-0420-6403"
select select
checkbox input "false"
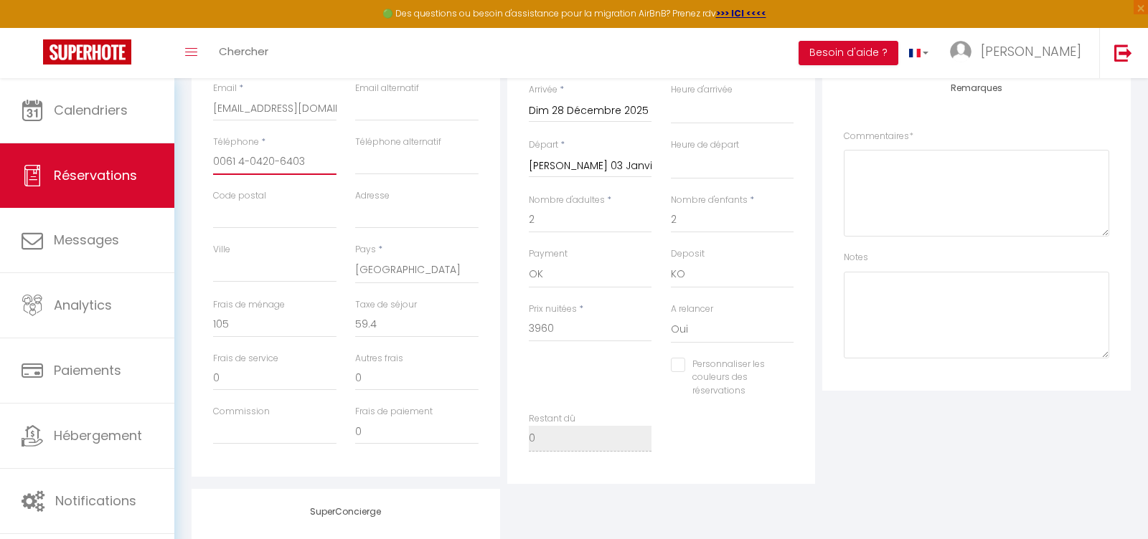
click at [248, 164] on input "0061 4-0420-6403" at bounding box center [274, 162] width 123 height 26
type input "0061 40420-6403"
select select
checkbox input "false"
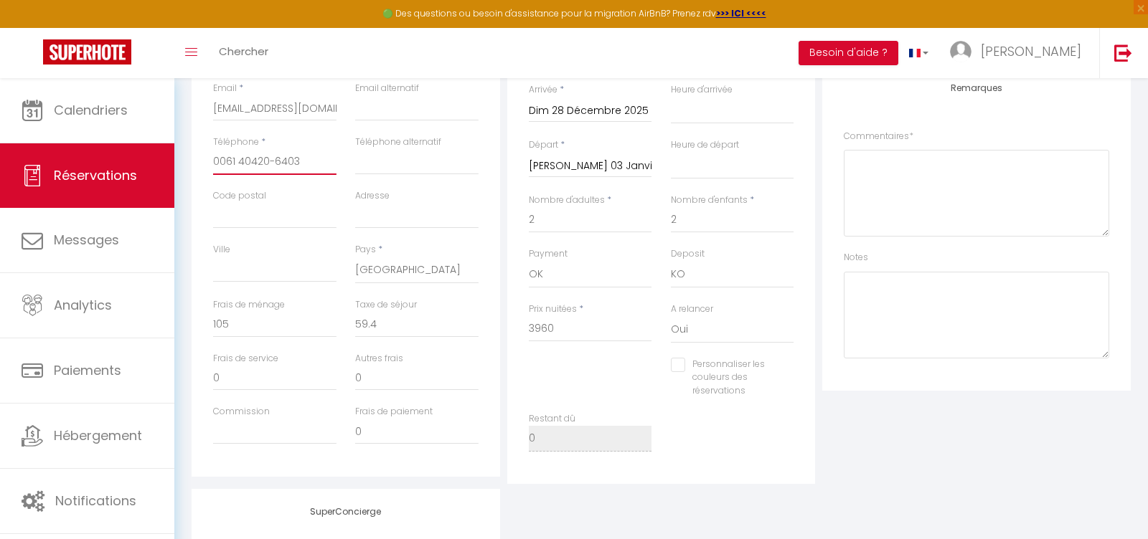
type input "0061 4 0420-6403"
select select
checkbox input "false"
click at [275, 161] on input "0061 4 0420-6403" at bounding box center [274, 162] width 123 height 26
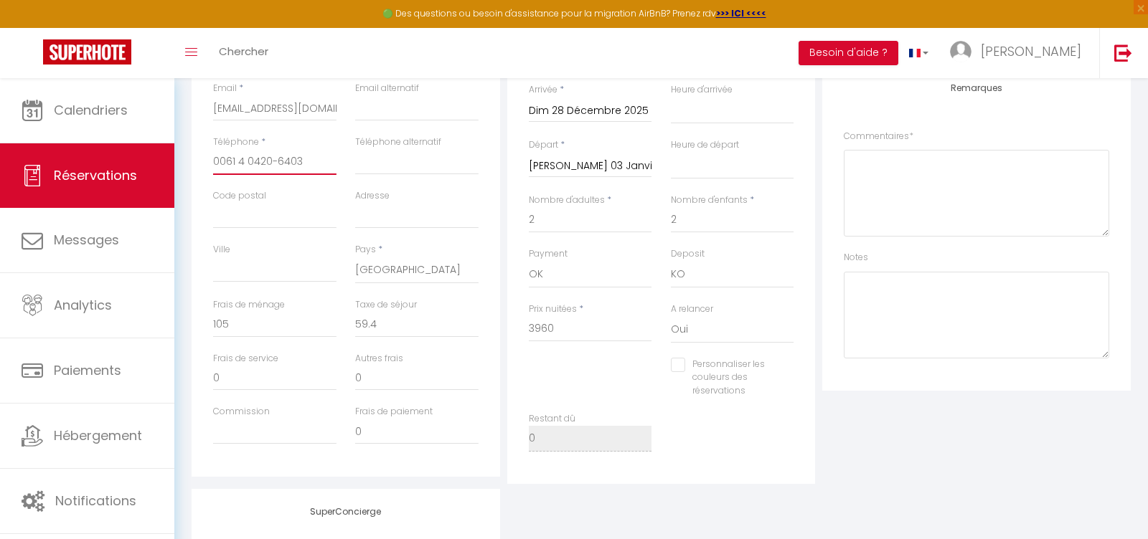
type input "0061 4 04206403"
select select
checkbox input "false"
type input "0061 4 0420 6403"
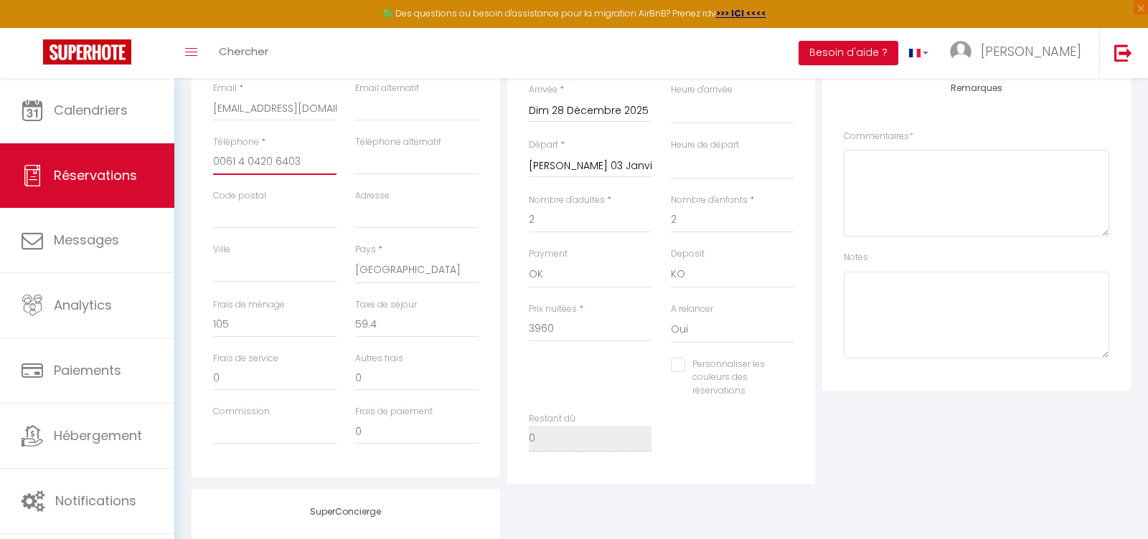
select select
checkbox input "false"
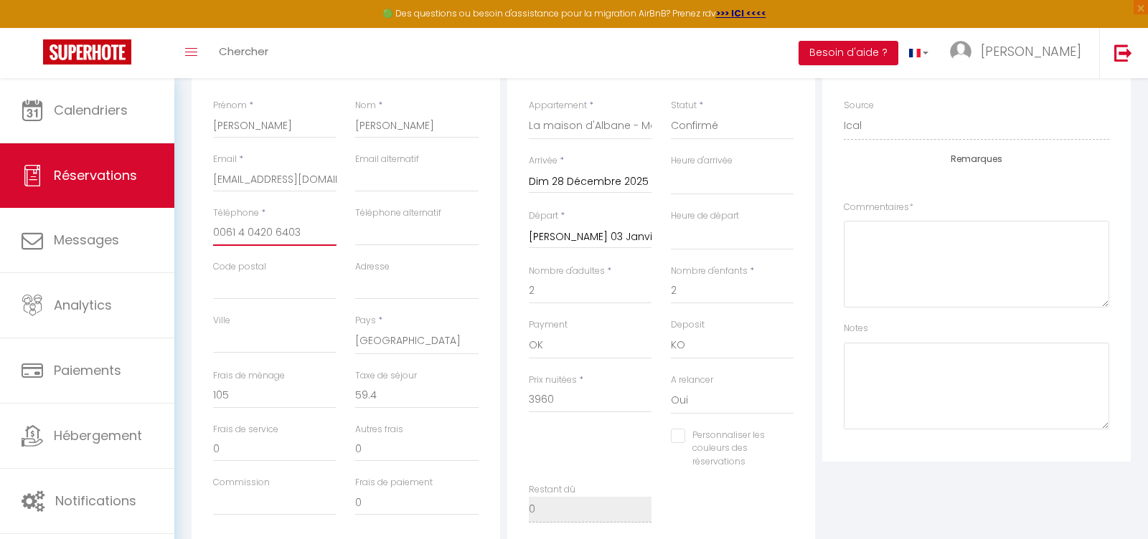
scroll to position [0, 0]
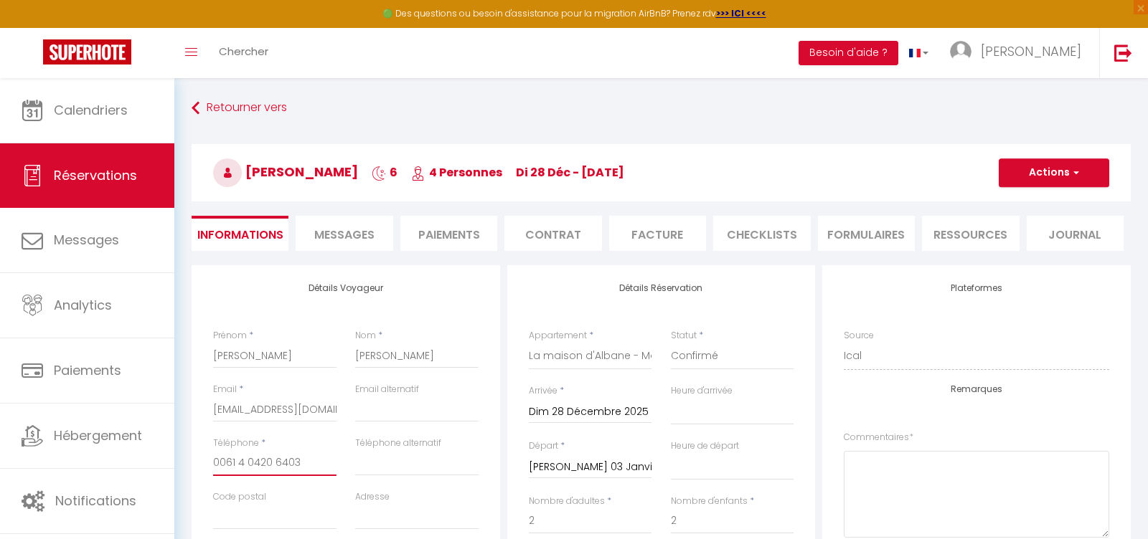
type input "0061 4 0420 6403"
click at [1051, 176] on button "Actions" at bounding box center [1053, 173] width 110 height 29
click at [1029, 204] on link "Enregistrer" at bounding box center [1039, 204] width 113 height 19
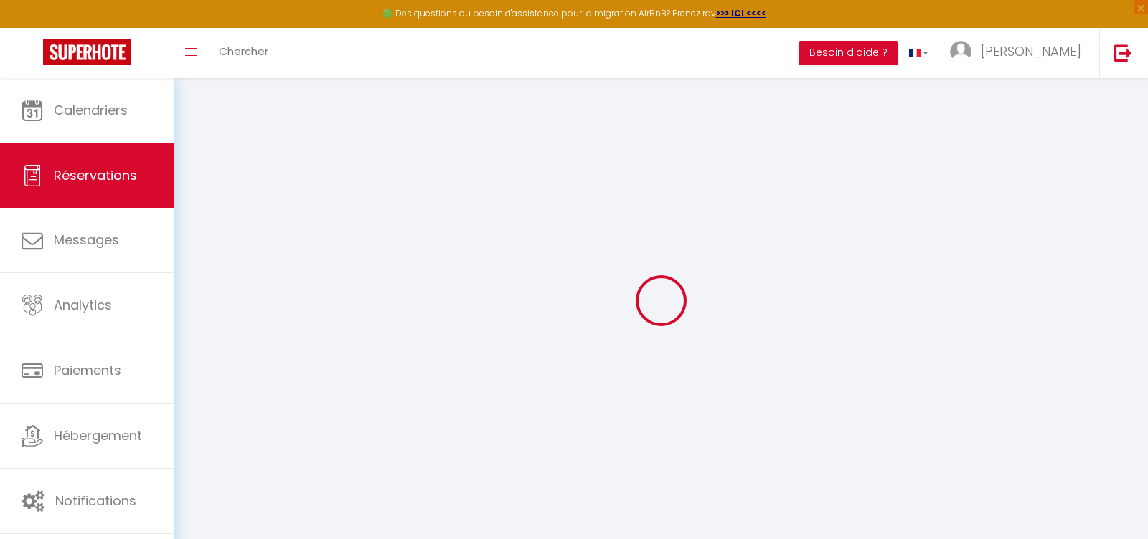
select select "not_cancelled"
